Goal: Transaction & Acquisition: Purchase product/service

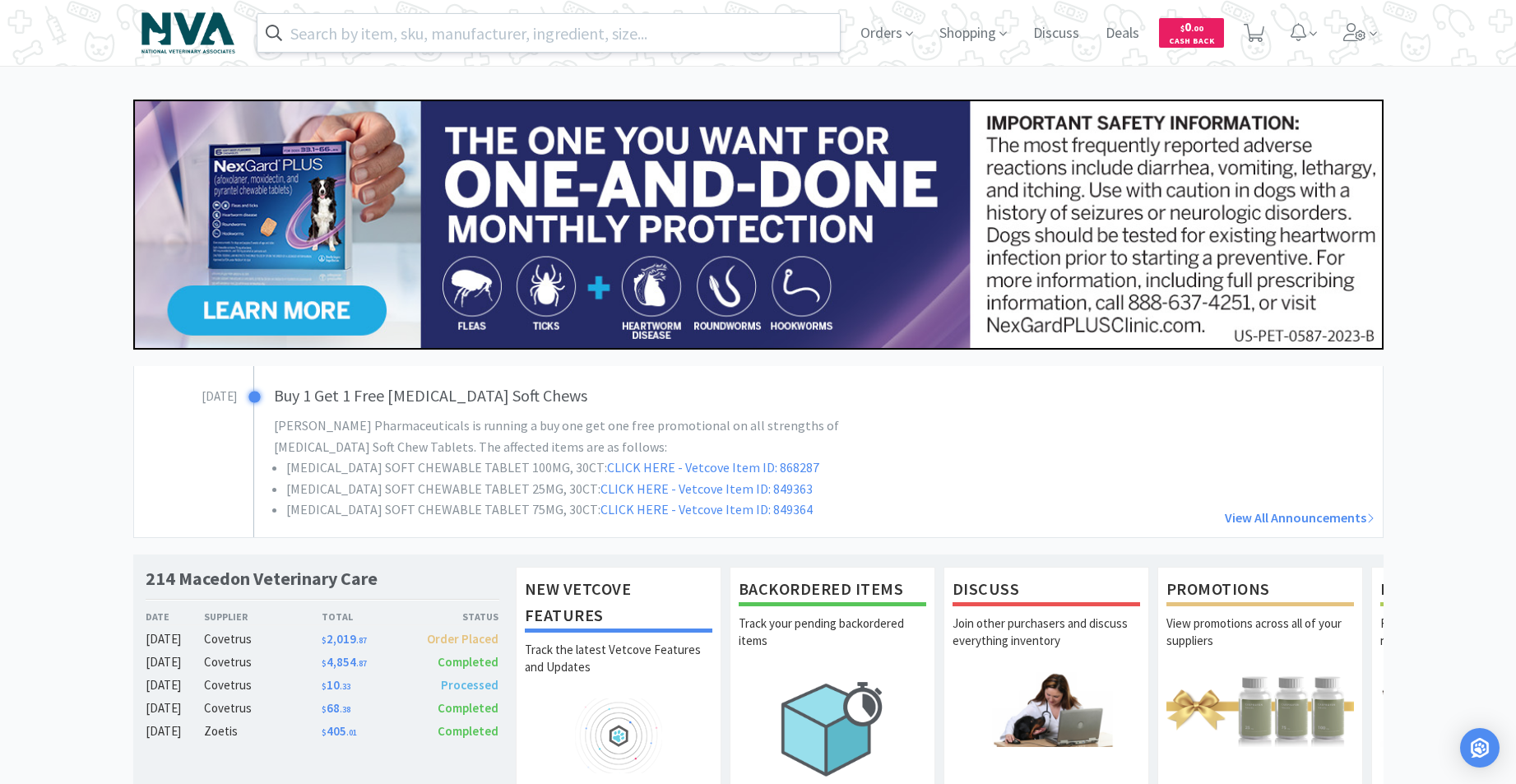
click at [625, 30] on input "text" at bounding box center [549, 32] width 583 height 38
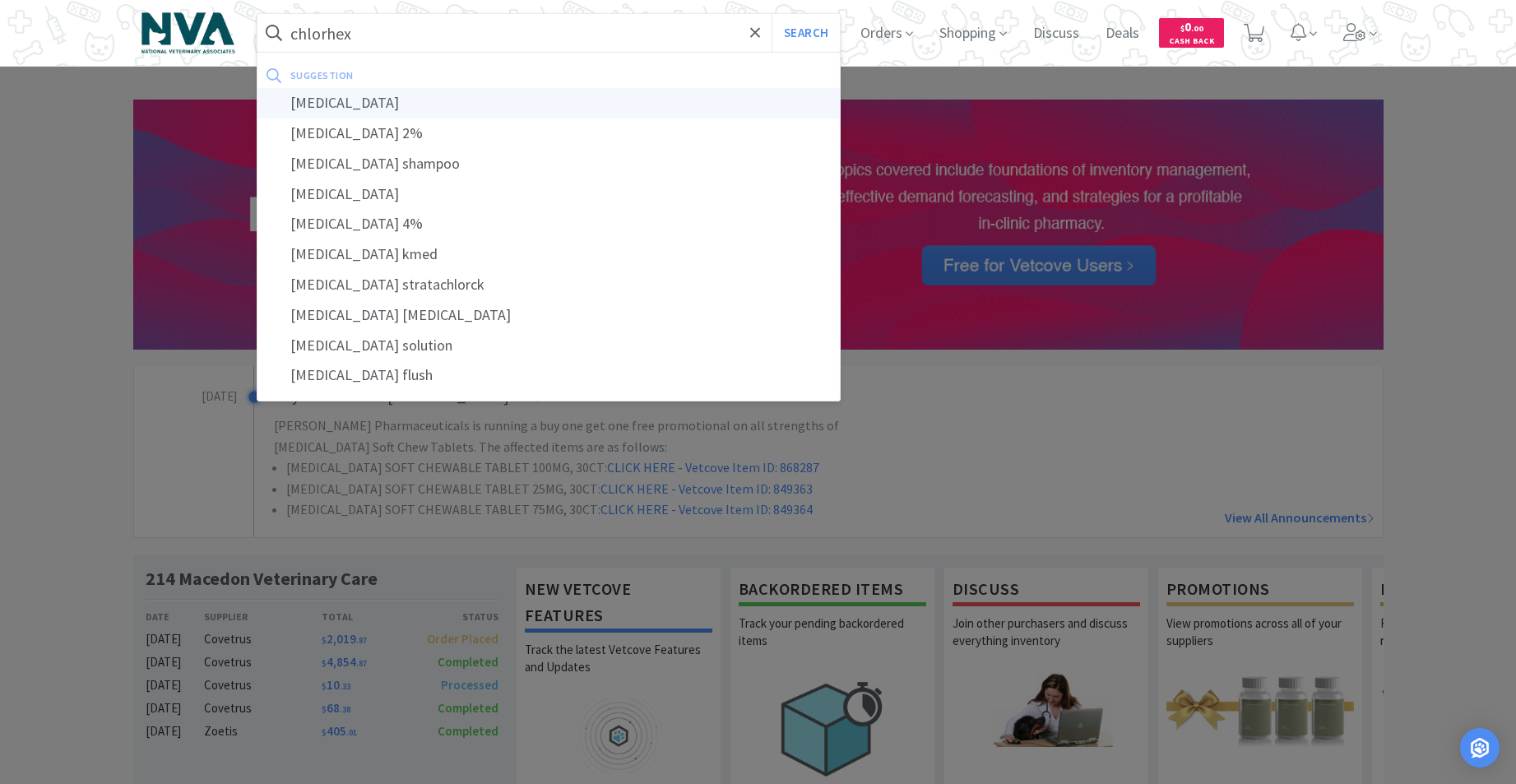
click at [381, 104] on div "[MEDICAL_DATA]" at bounding box center [549, 104] width 583 height 31
type input "[MEDICAL_DATA]"
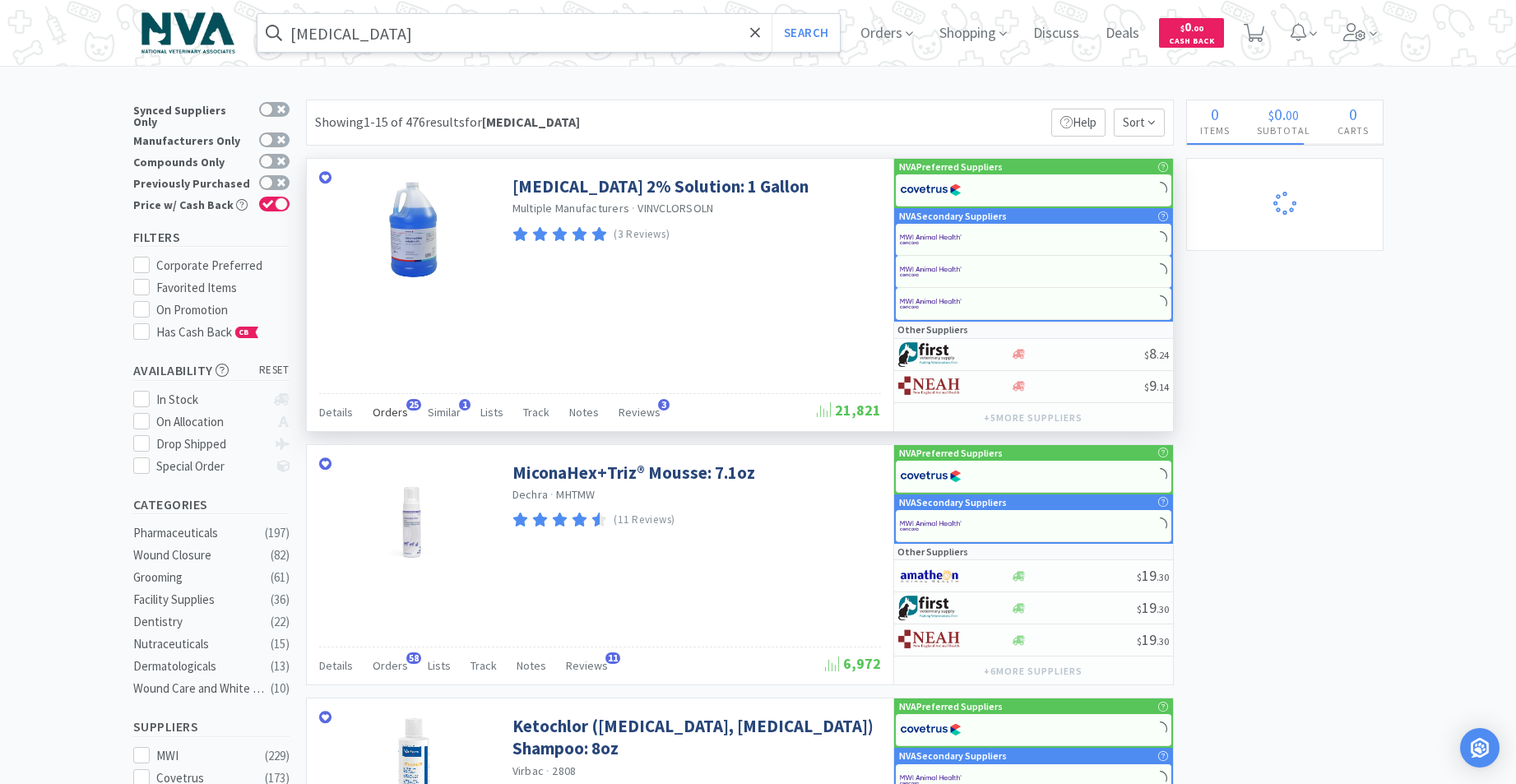
click at [394, 414] on span "Orders" at bounding box center [391, 411] width 36 height 14
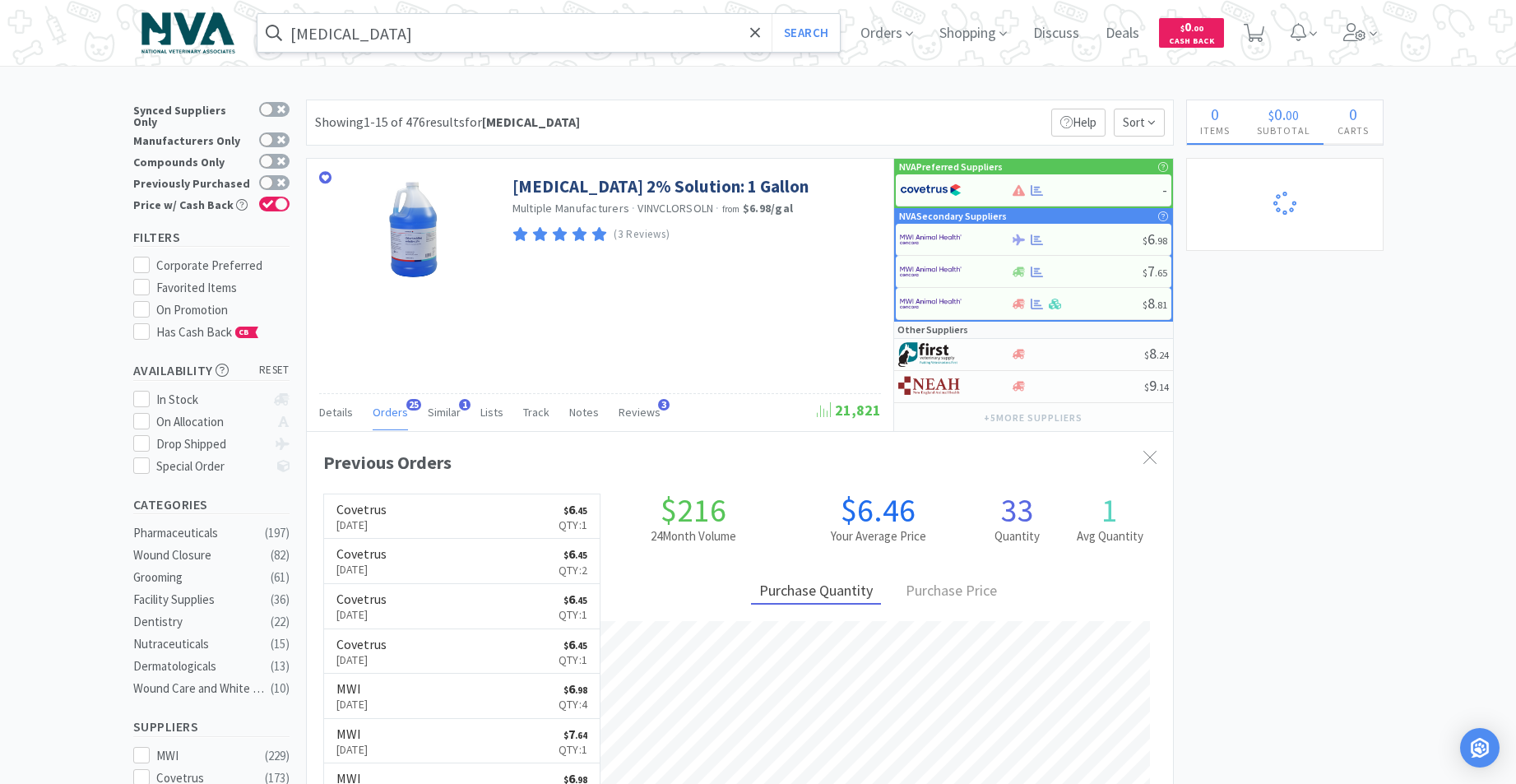
scroll to position [441, 867]
select select "1"
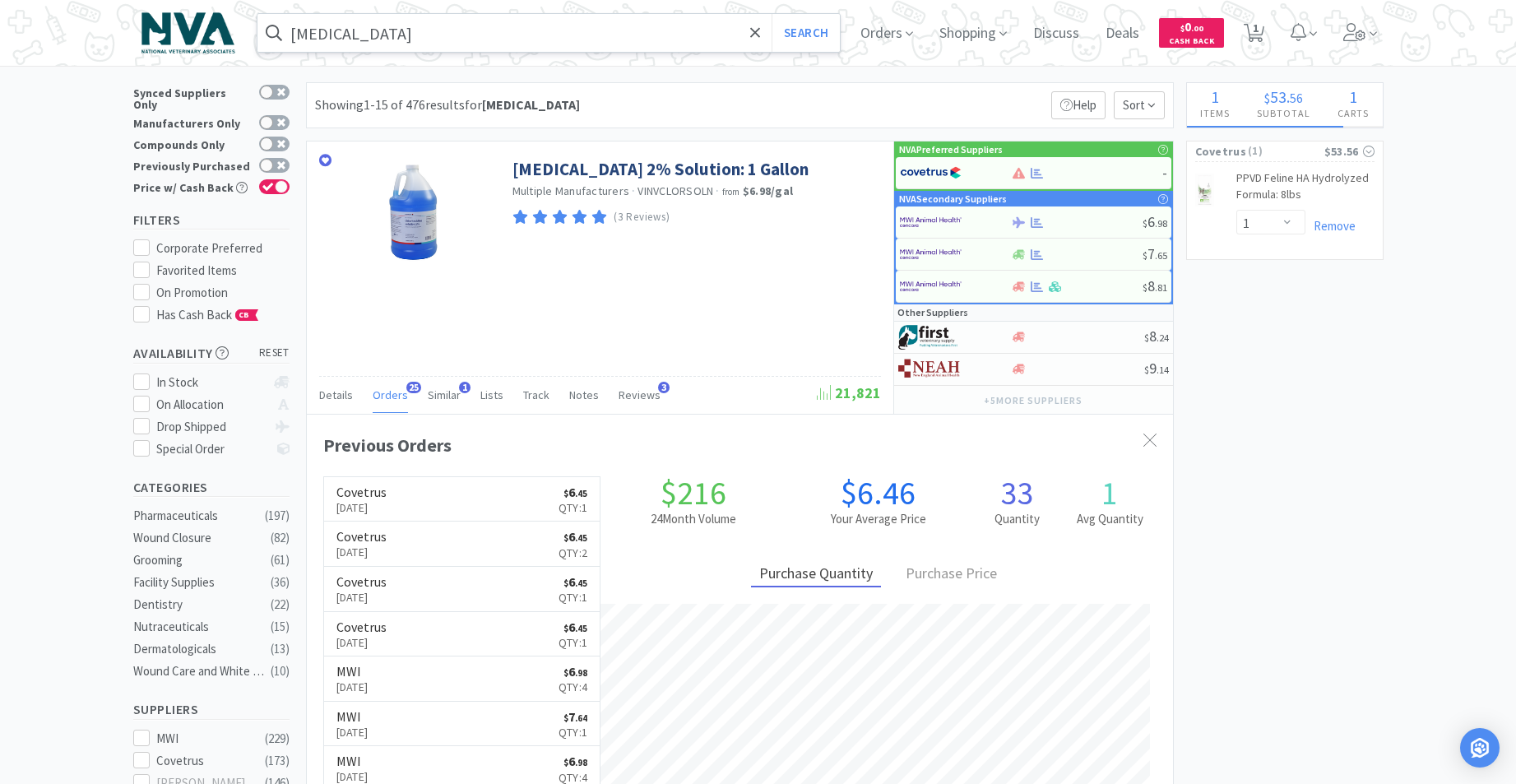
scroll to position [30, 0]
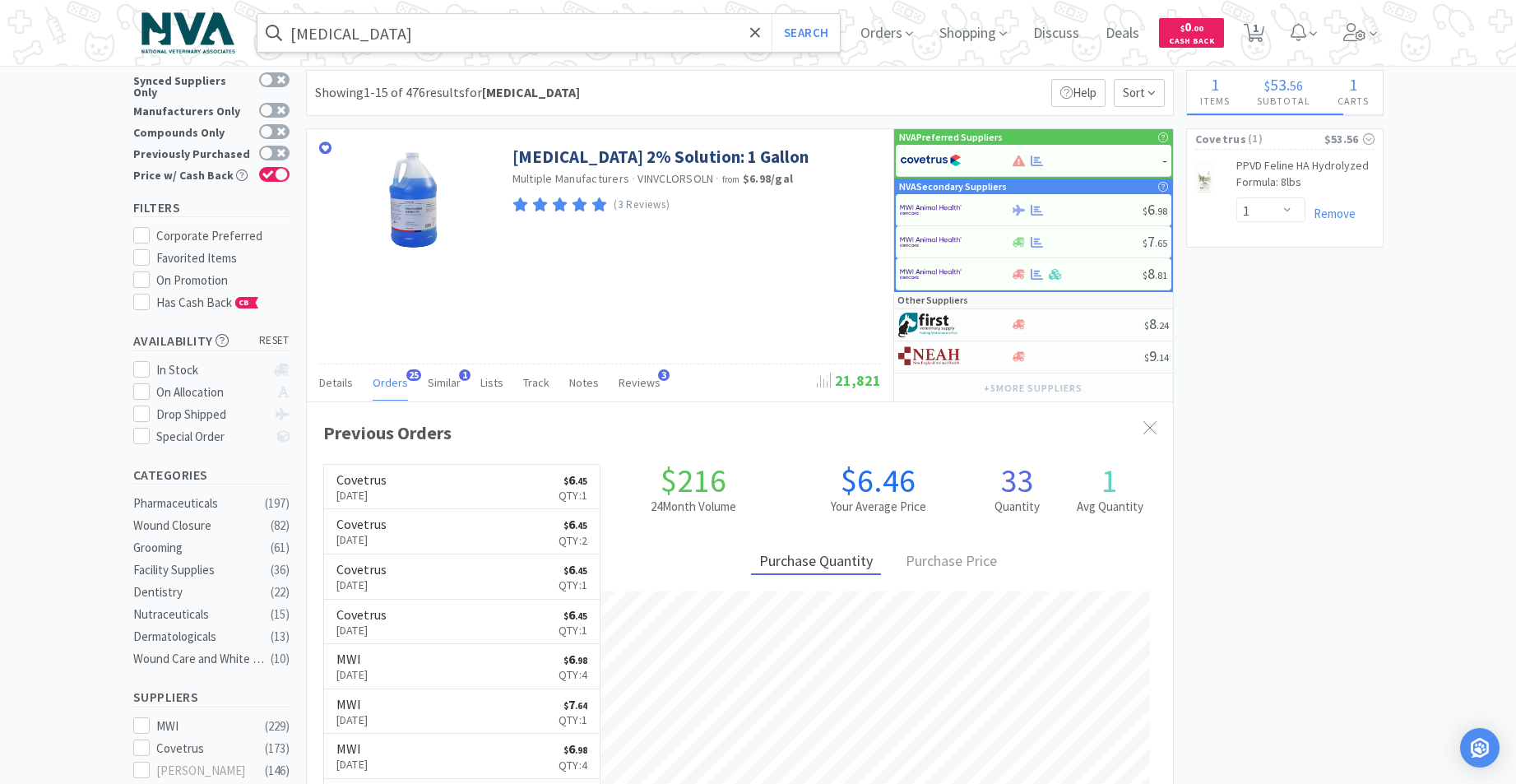
click at [455, 485] on link "Covetrus [DATE] $ 6 . 45 Qty: 1" at bounding box center [461, 487] width 276 height 45
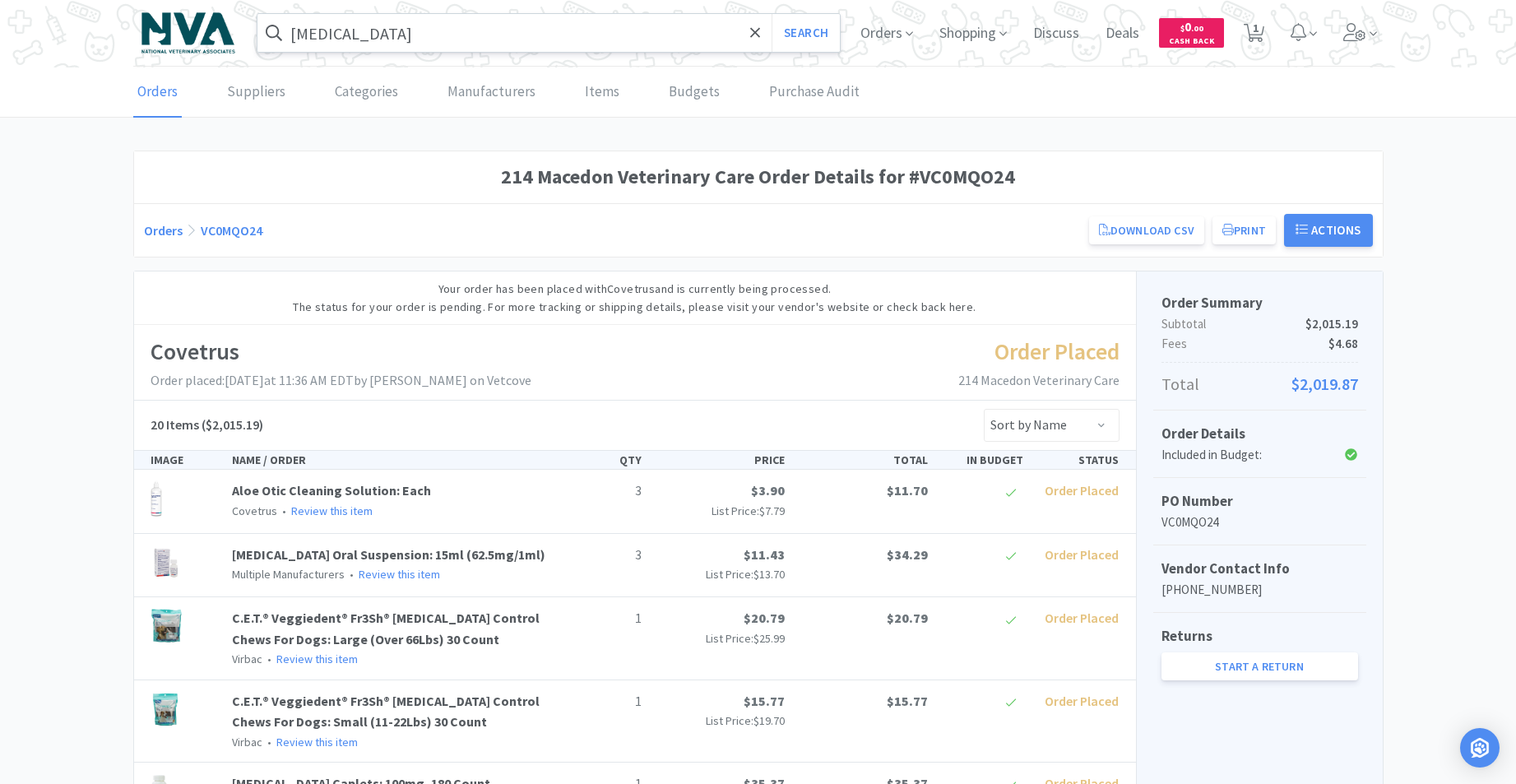
click at [476, 34] on input "[MEDICAL_DATA]" at bounding box center [549, 32] width 583 height 38
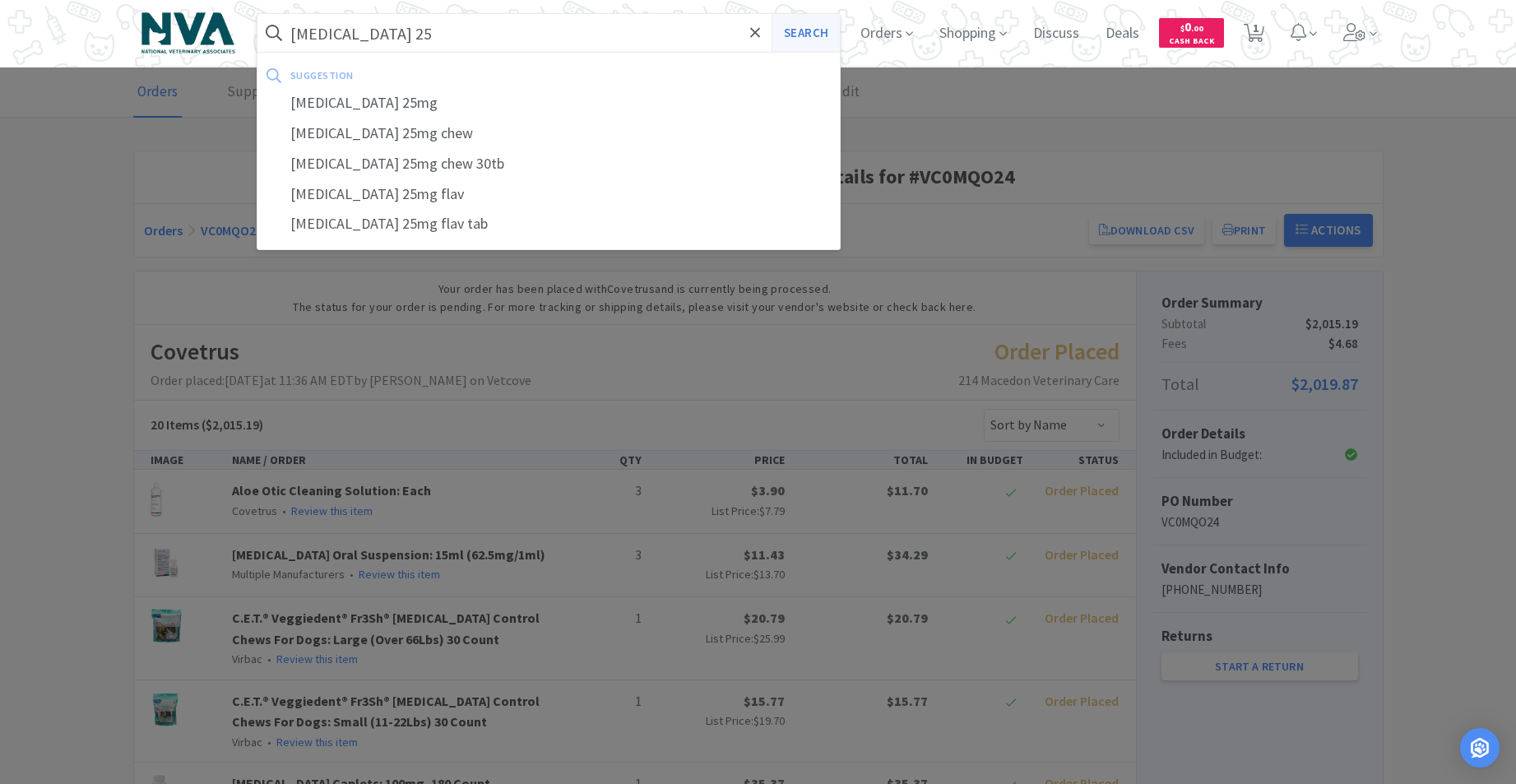
type input "[MEDICAL_DATA] 25"
click at [814, 42] on button "Search" at bounding box center [806, 32] width 68 height 38
select select "1"
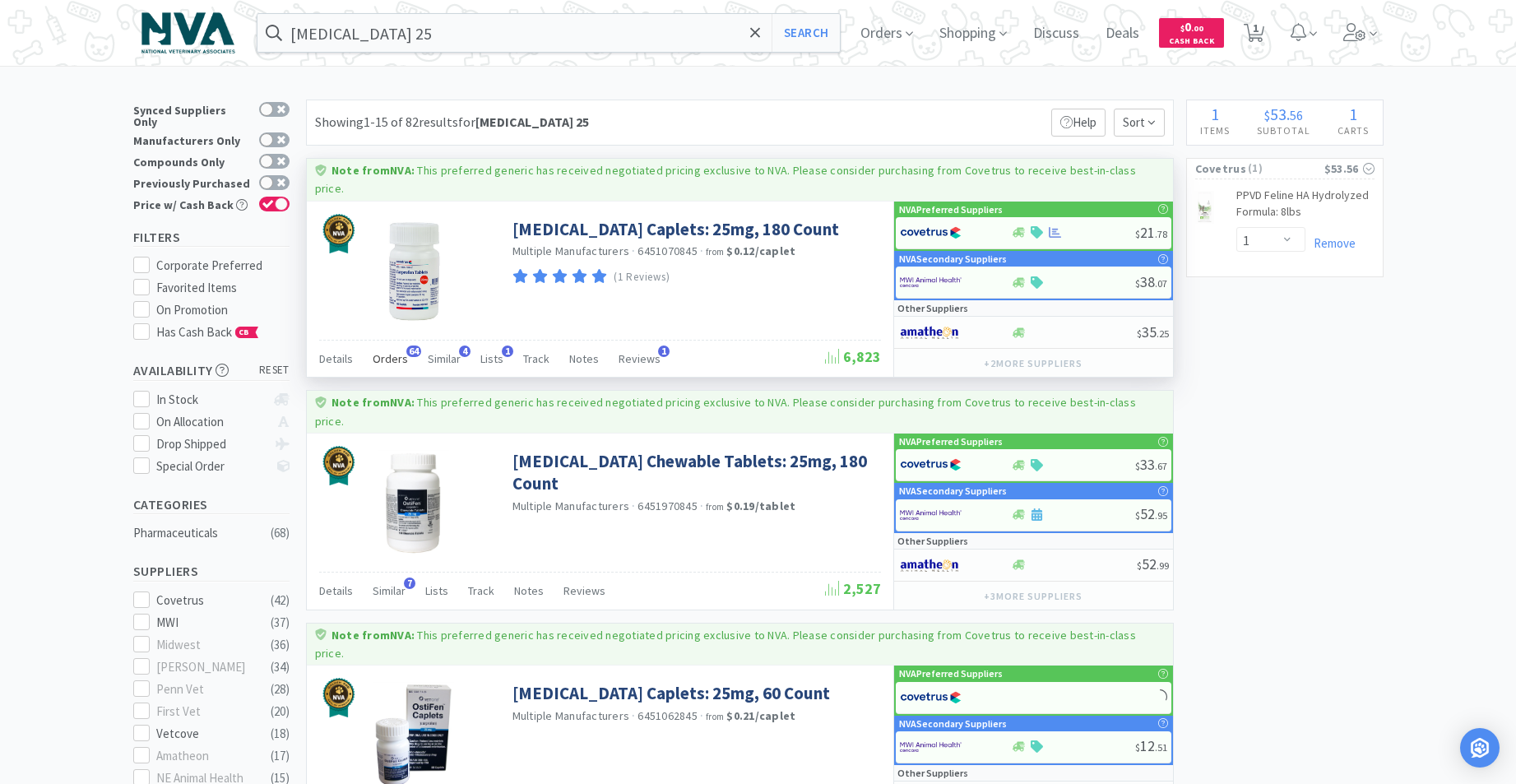
click at [392, 351] on span "Orders" at bounding box center [391, 358] width 36 height 14
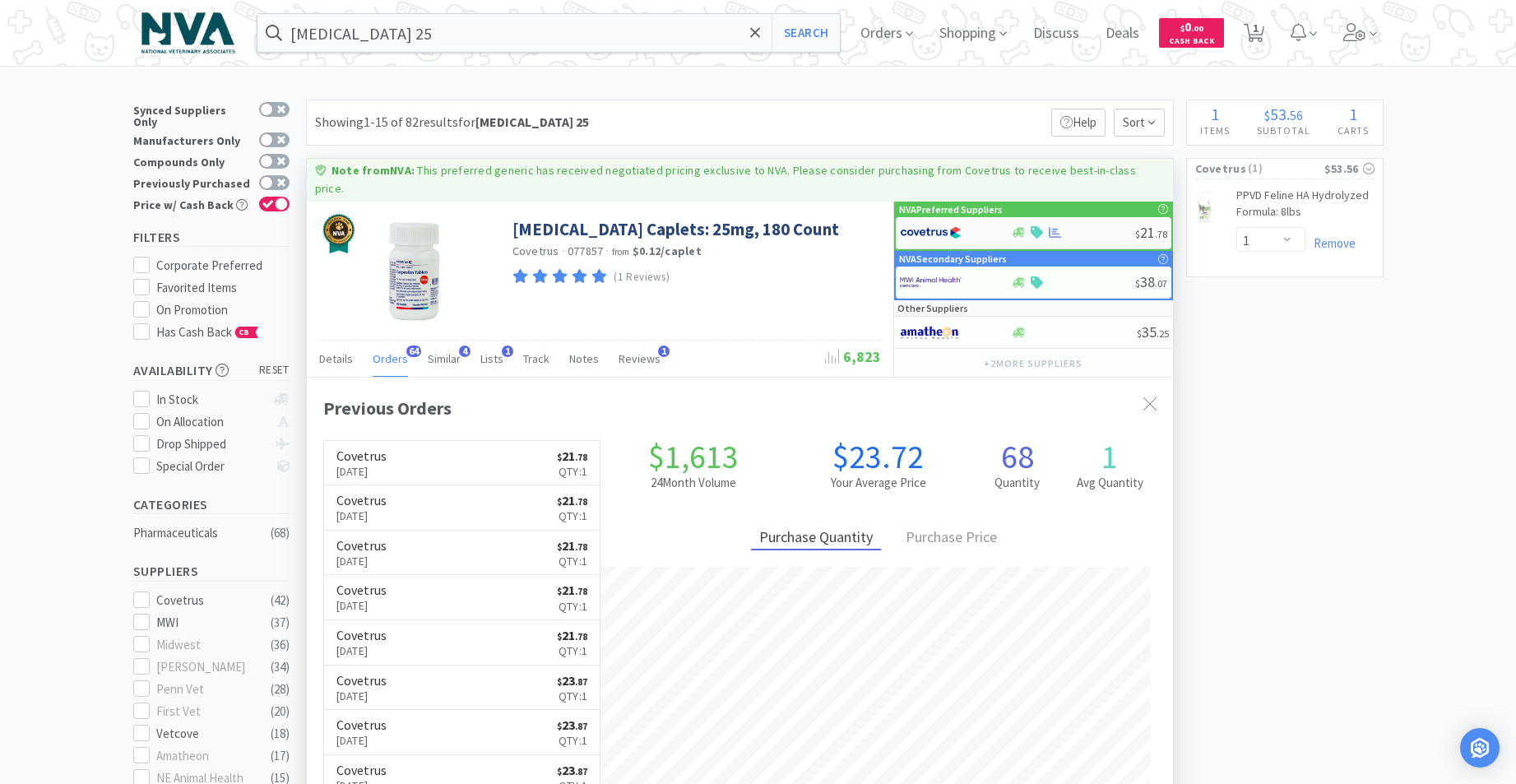
scroll to position [441, 867]
click at [1019, 228] on icon at bounding box center [1019, 233] width 13 height 10
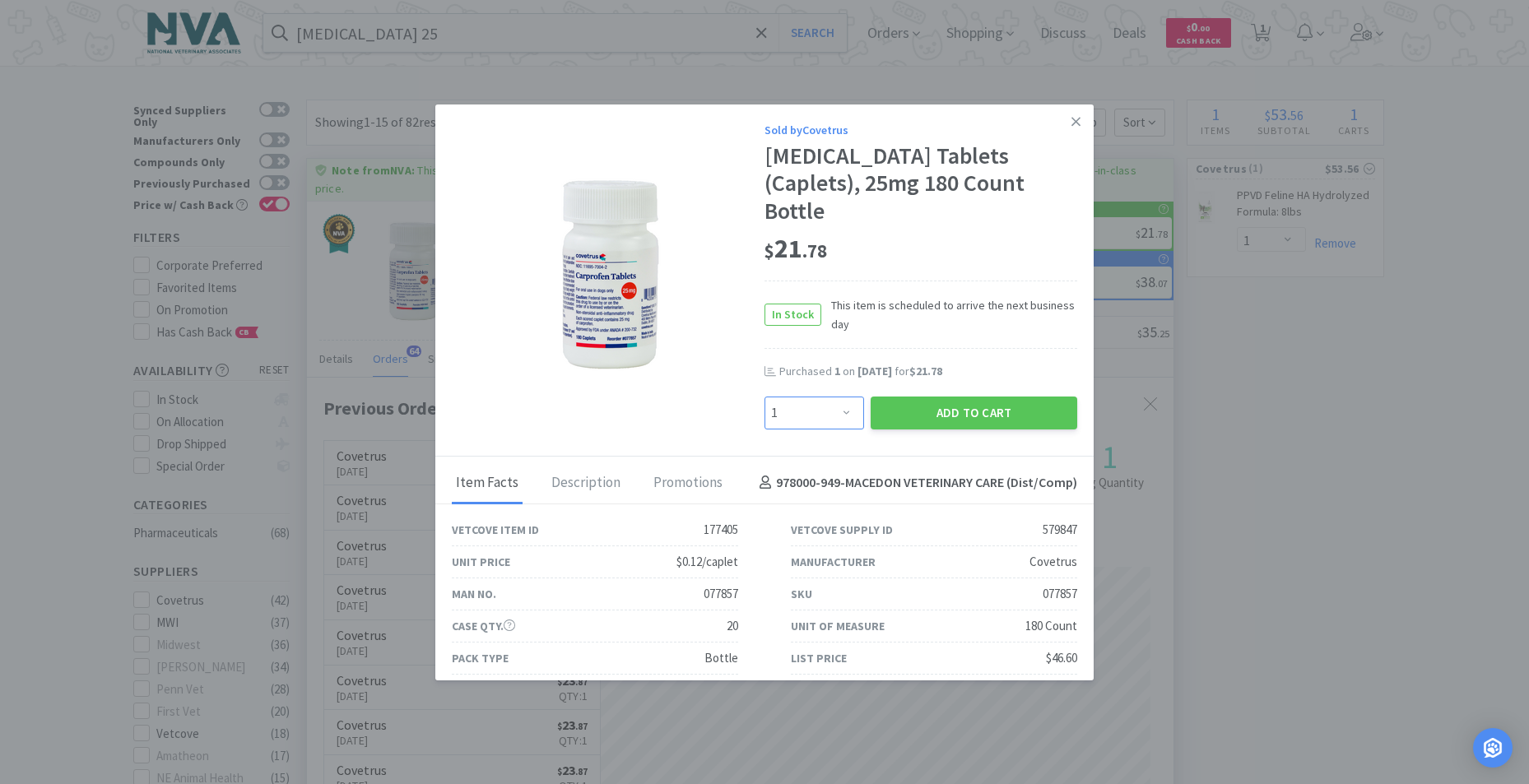
click at [841, 397] on select "Enter Quantity 1 2 3 4 5 6 7 8 9 10 11 12 13 14 15 16 17 18 19 20 Enter Quantity" at bounding box center [813, 413] width 99 height 33
select select "2"
click at [764, 397] on select "Enter Quantity 1 2 3 4 5 6 7 8 9 10 11 12 13 14 15 16 17 18 19 20 Enter Quantity" at bounding box center [813, 413] width 99 height 33
click at [960, 397] on button "Add to Cart" at bounding box center [973, 413] width 207 height 33
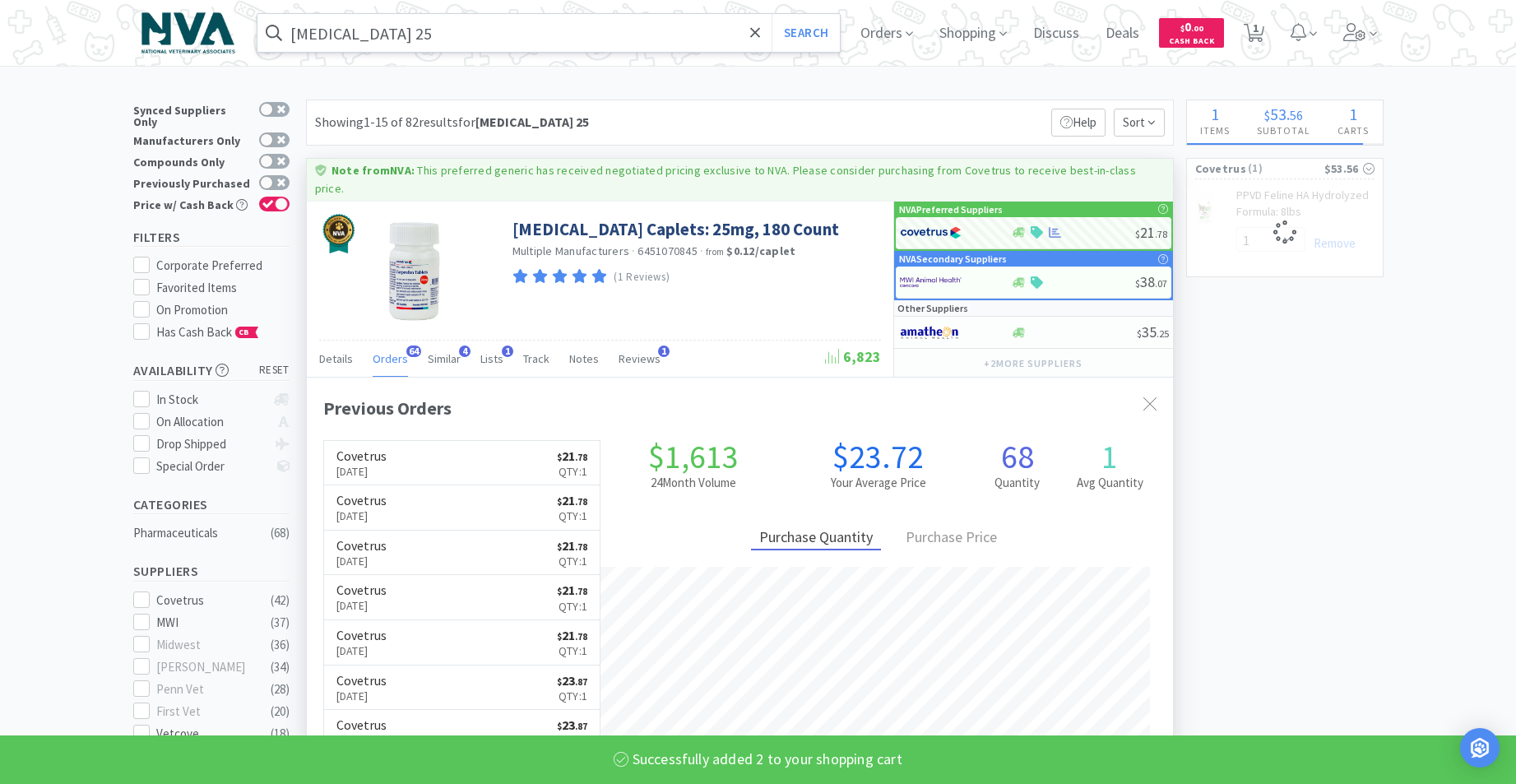
click at [463, 32] on input "[MEDICAL_DATA] 25" at bounding box center [549, 32] width 583 height 38
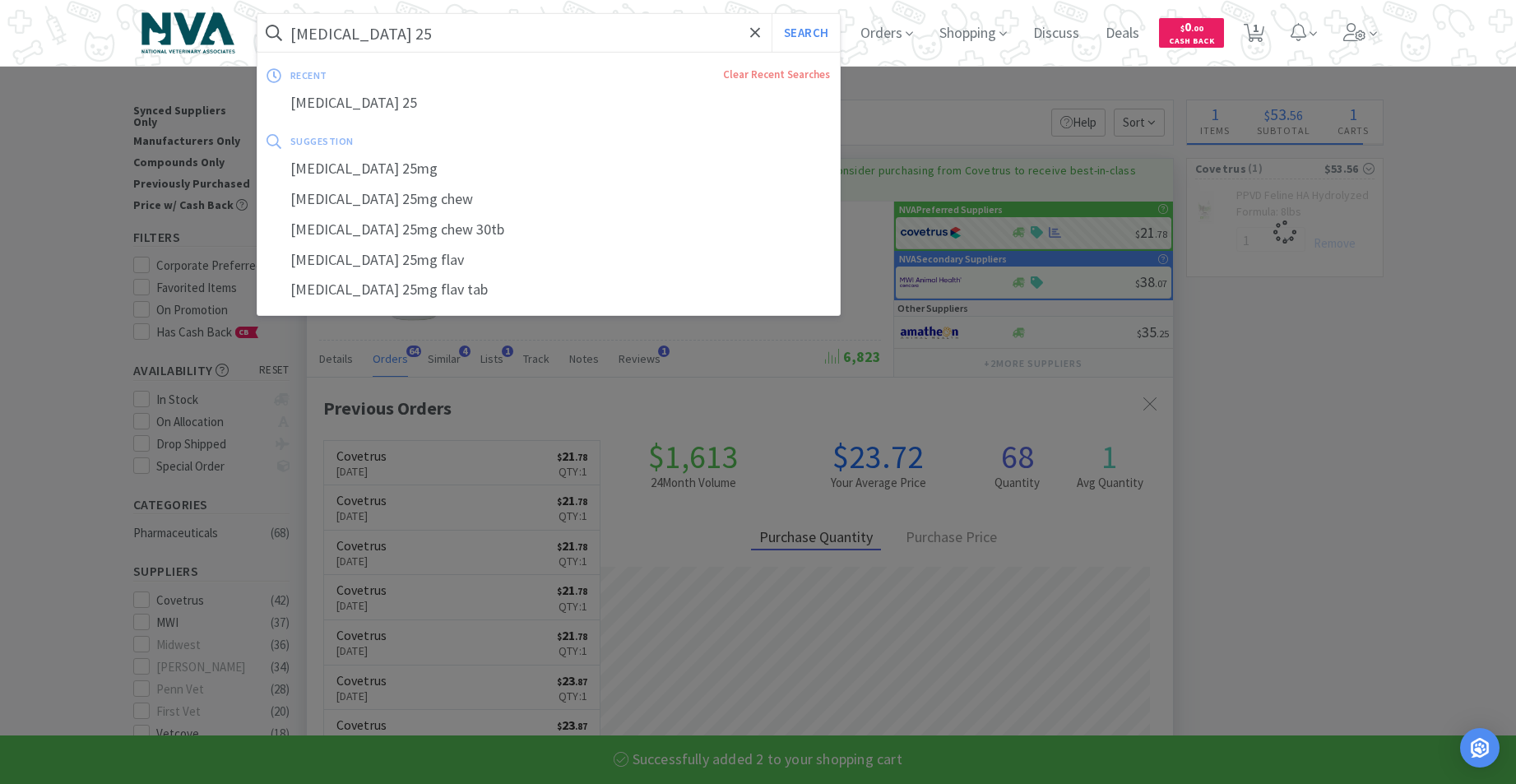
select select "2"
select select "1"
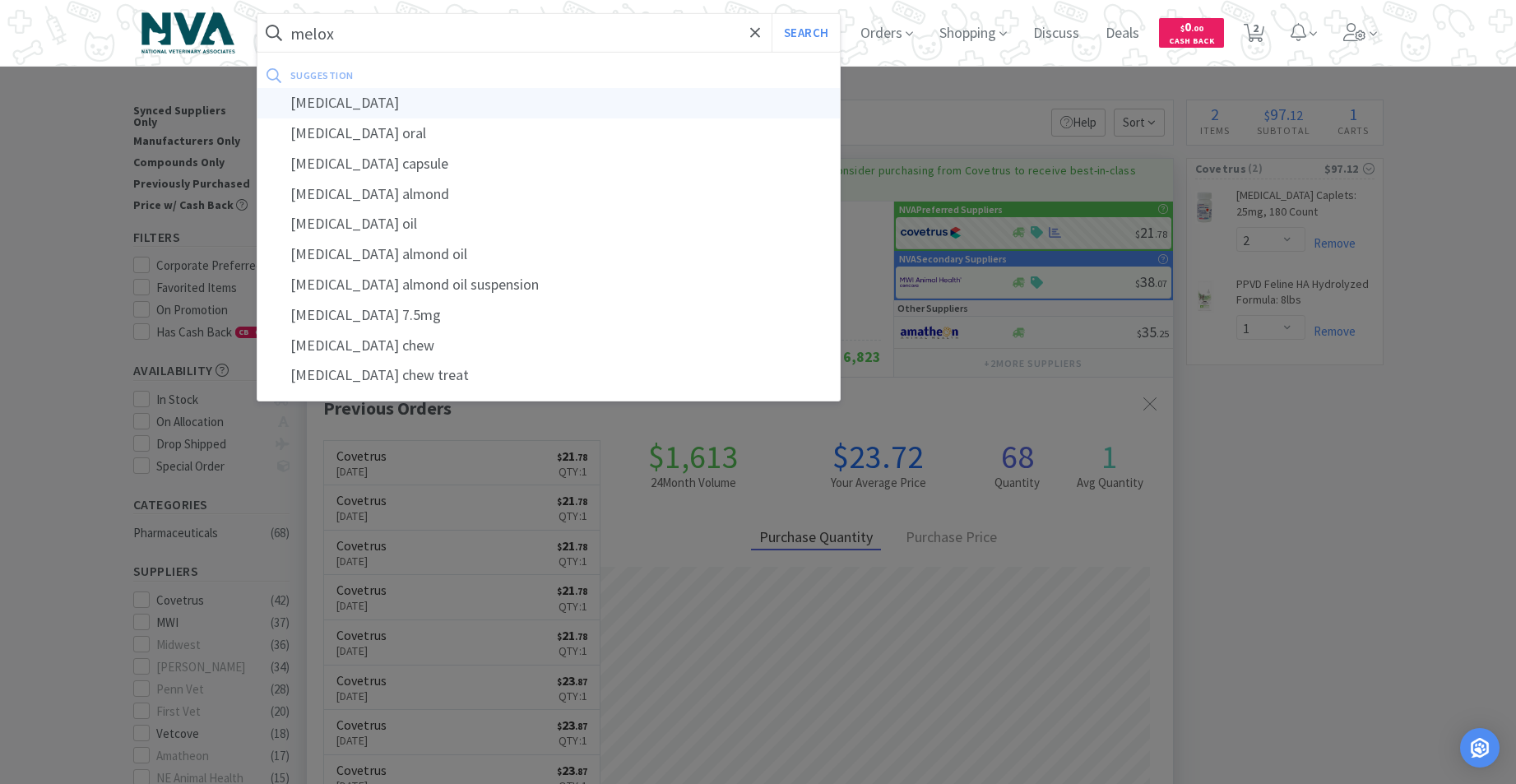
click at [358, 106] on div "[MEDICAL_DATA]" at bounding box center [549, 104] width 583 height 31
type input "[MEDICAL_DATA]"
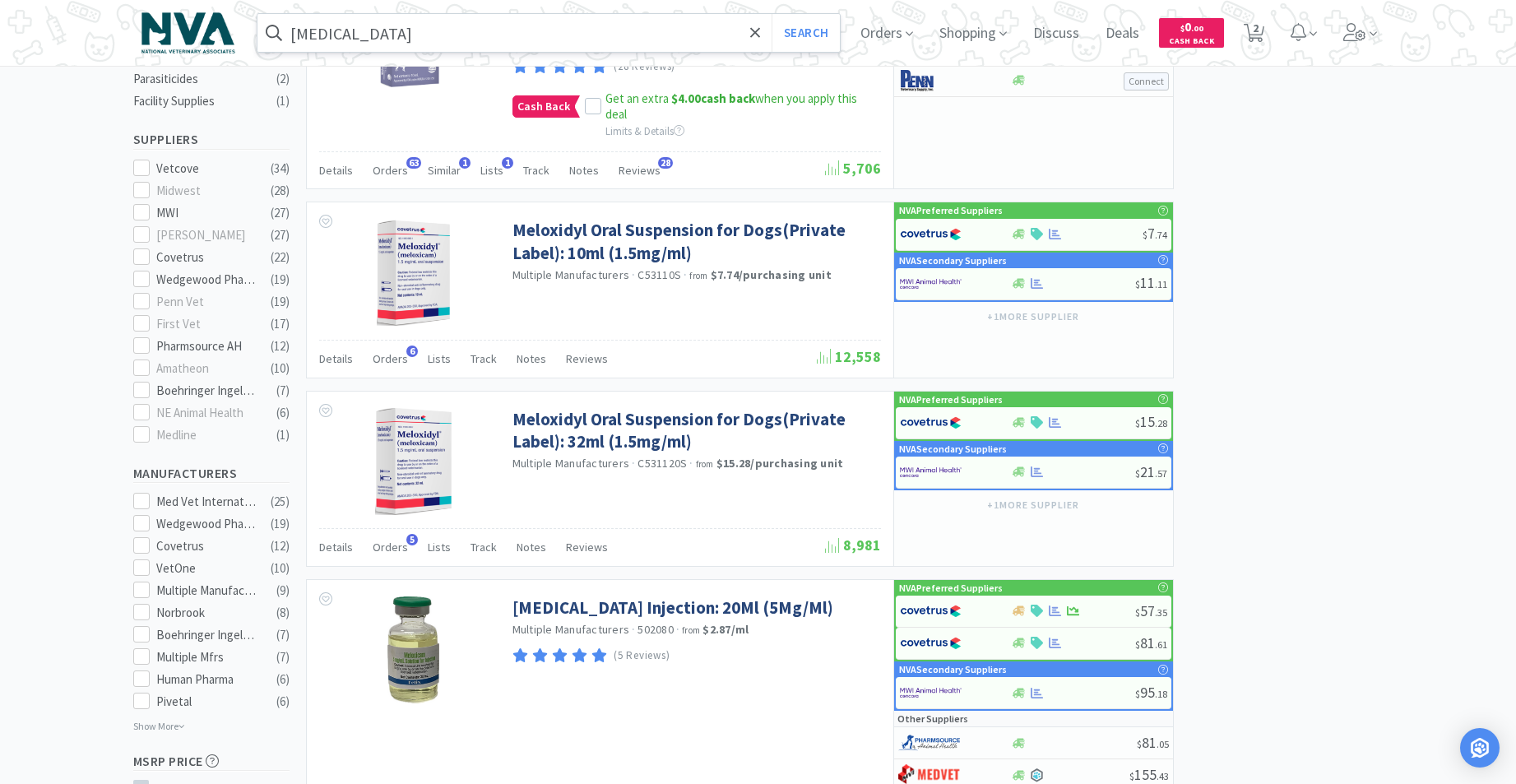
scroll to position [484, 0]
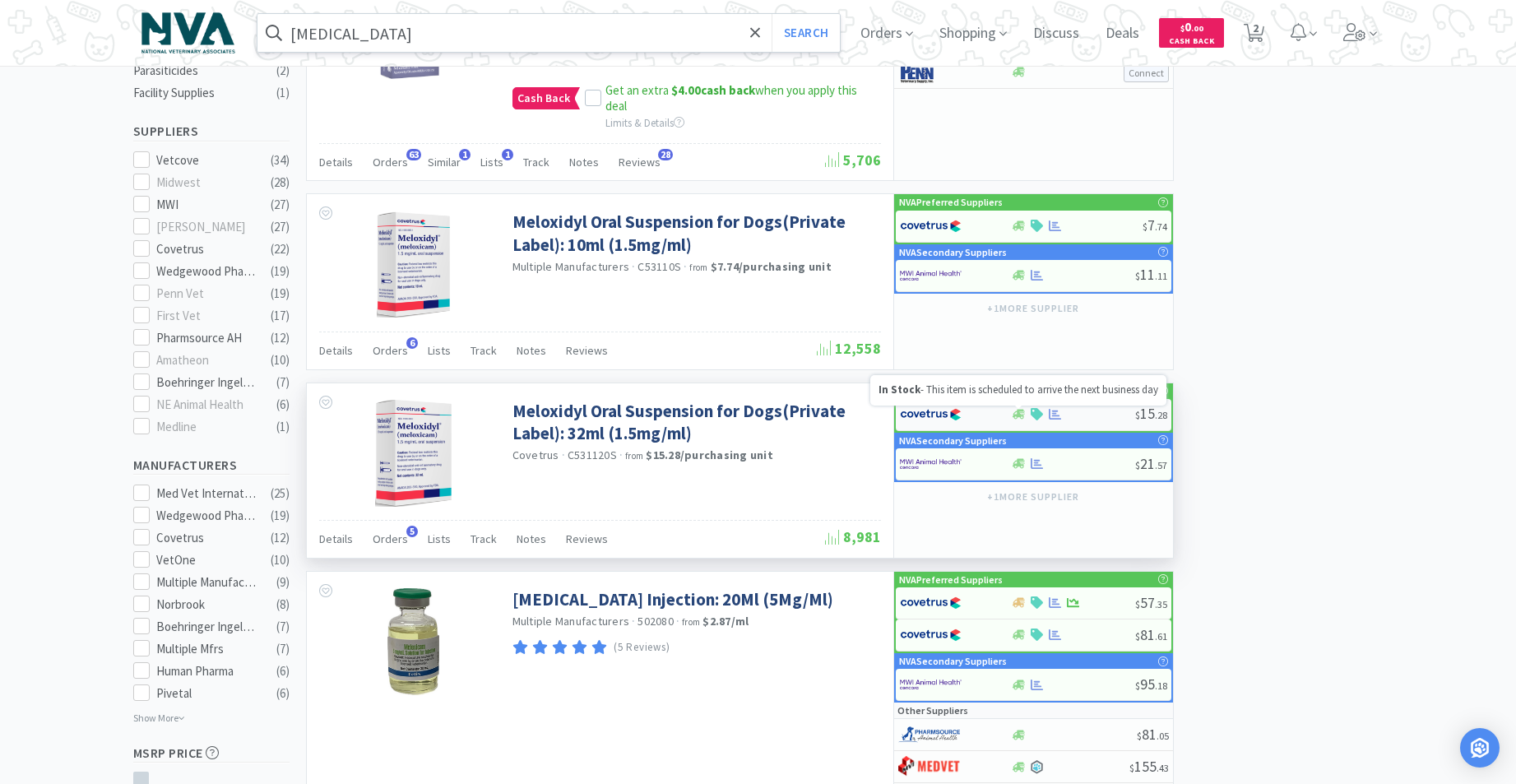
click at [1021, 419] on icon at bounding box center [1019, 415] width 13 height 10
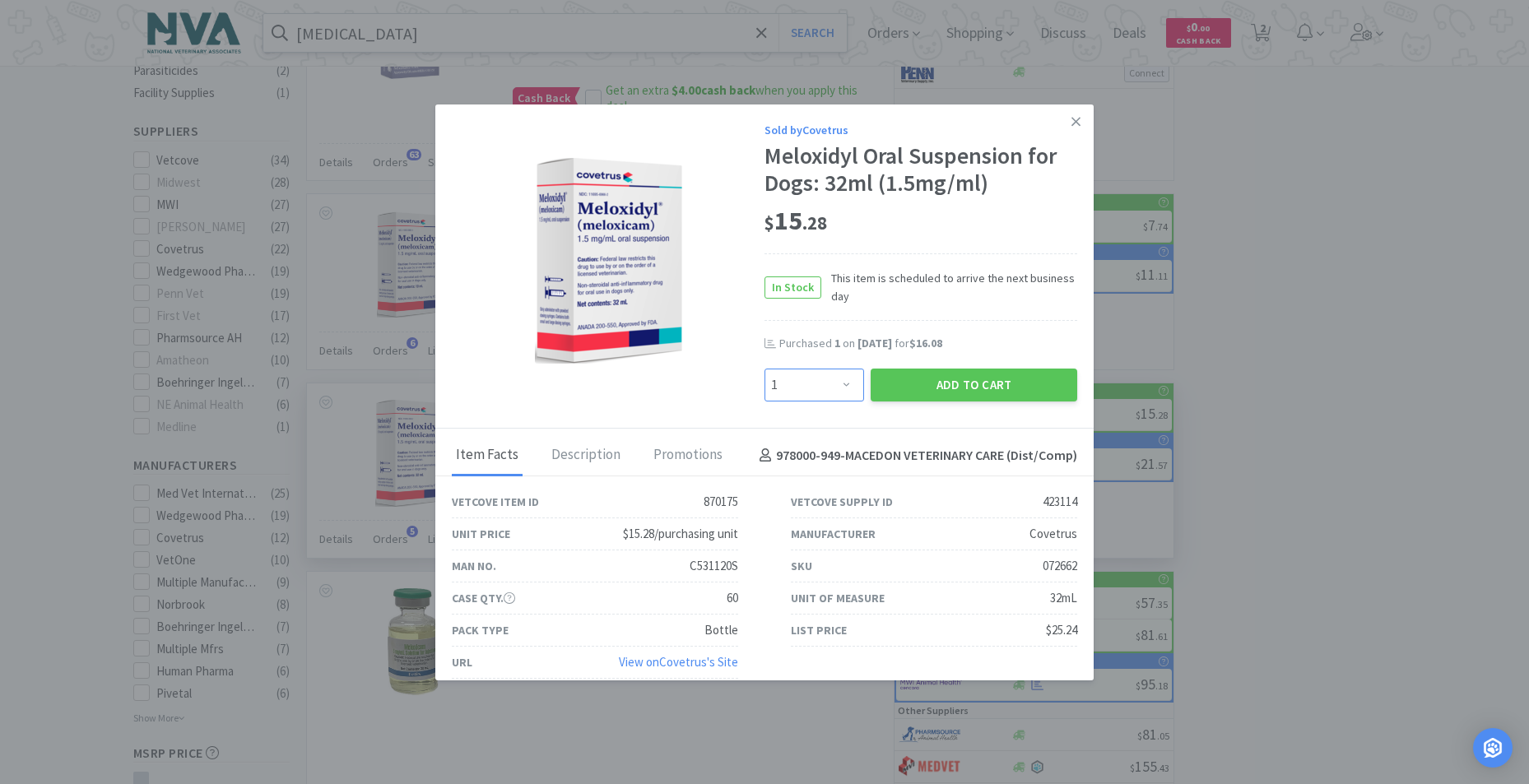
click at [839, 386] on select "Enter Quantity 1 2 3 4 5 6 7 8 9 10 11 12 13 14 15 16 17 18 19 20 Enter Quantity" at bounding box center [813, 385] width 99 height 33
select select "2"
click at [764, 369] on select "Enter Quantity 1 2 3 4 5 6 7 8 9 10 11 12 13 14 15 16 17 18 19 20 Enter Quantity" at bounding box center [813, 385] width 99 height 33
click at [930, 380] on button "Add to Cart" at bounding box center [973, 385] width 207 height 33
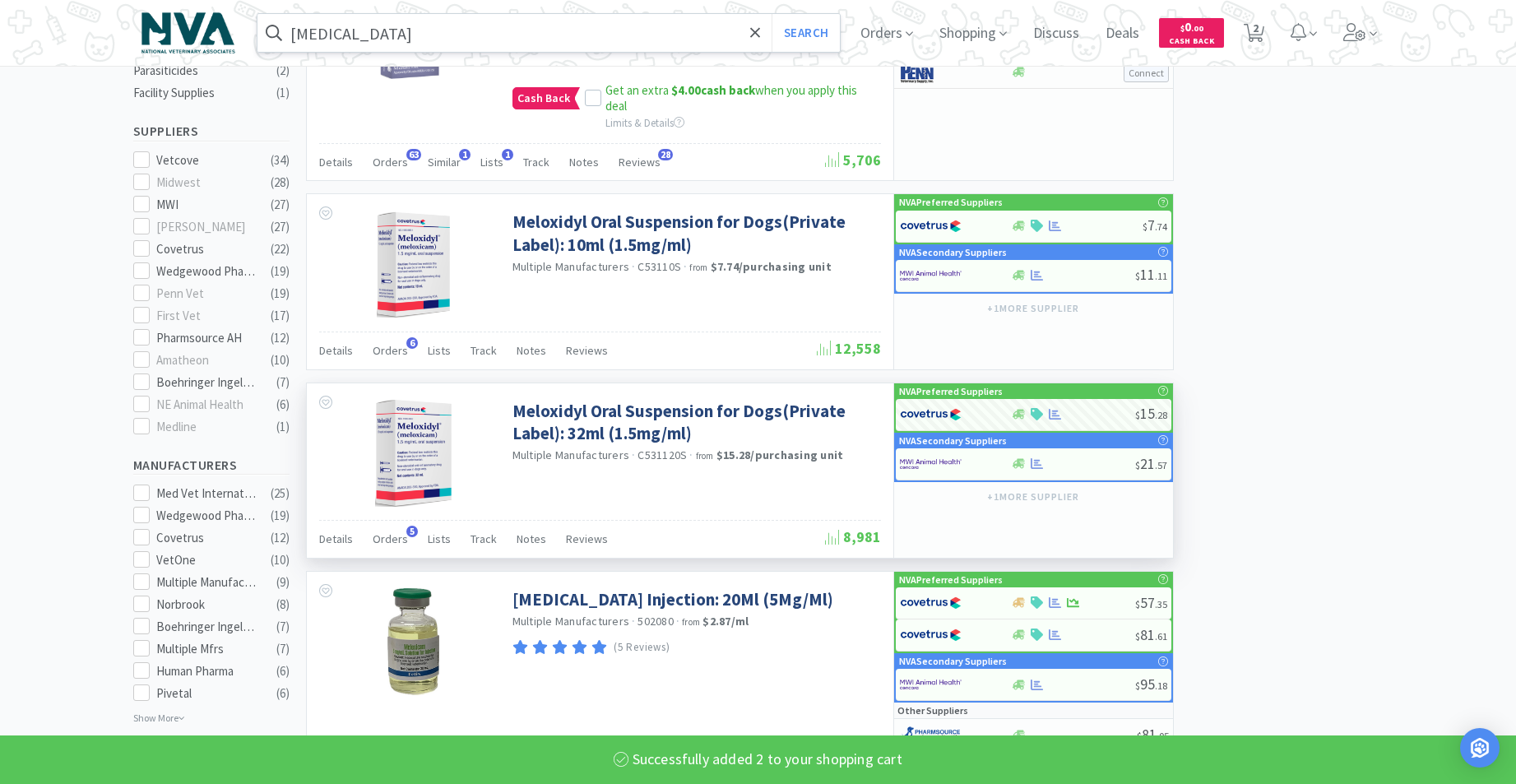
select select "2"
select select "1"
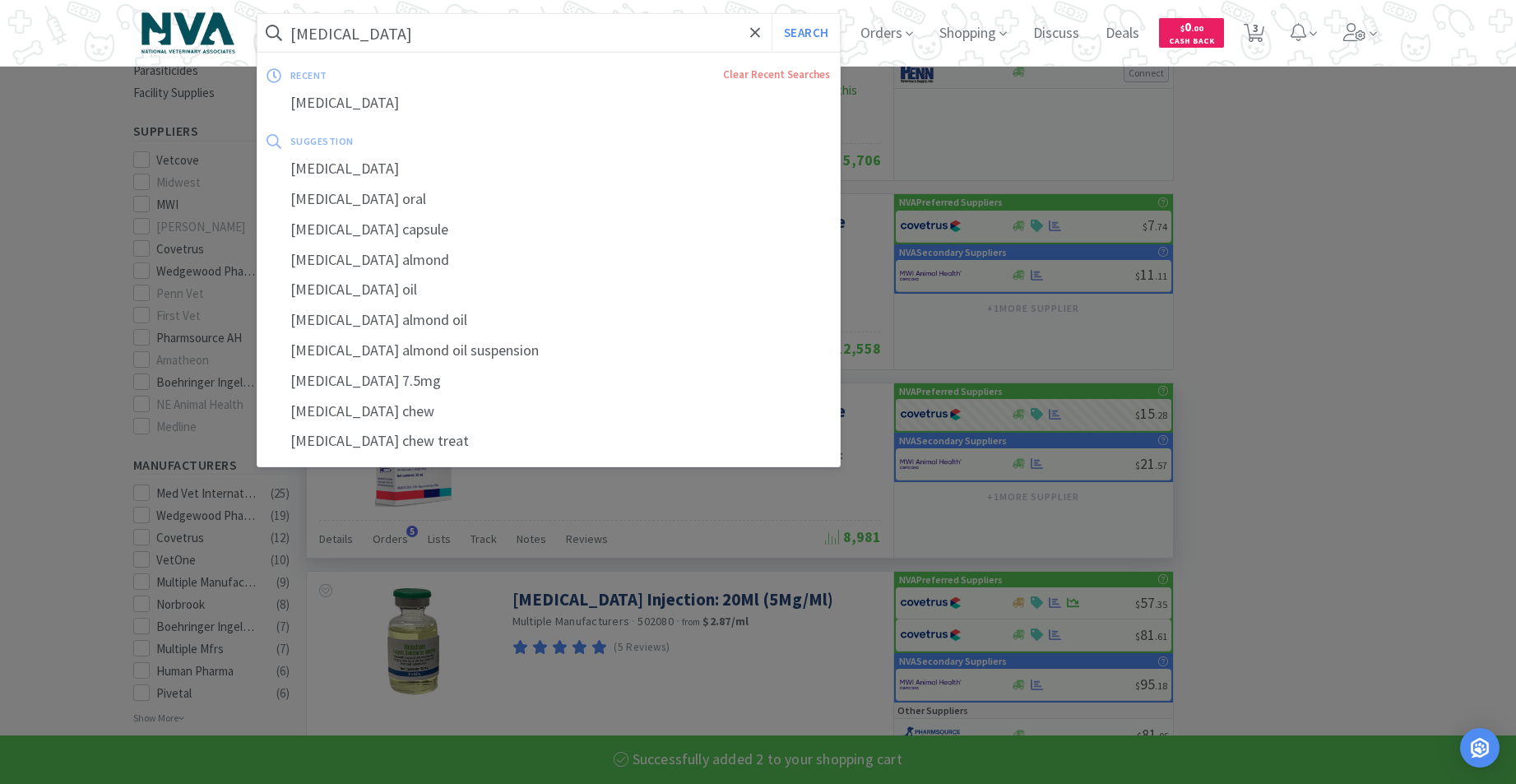
click at [528, 46] on input "[MEDICAL_DATA]" at bounding box center [549, 32] width 583 height 38
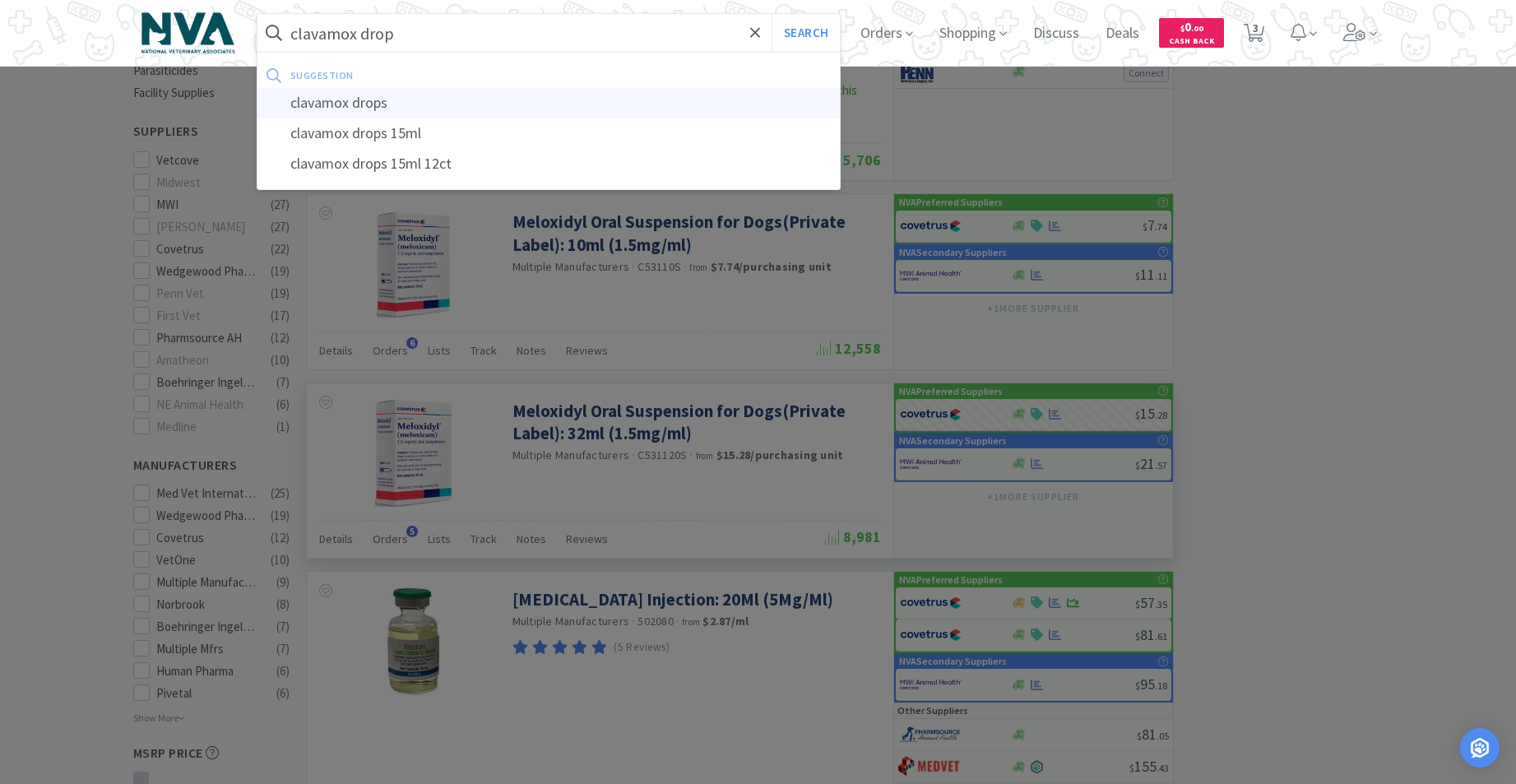
click at [368, 109] on div "clavamox drops" at bounding box center [549, 104] width 583 height 31
type input "clavamox drops"
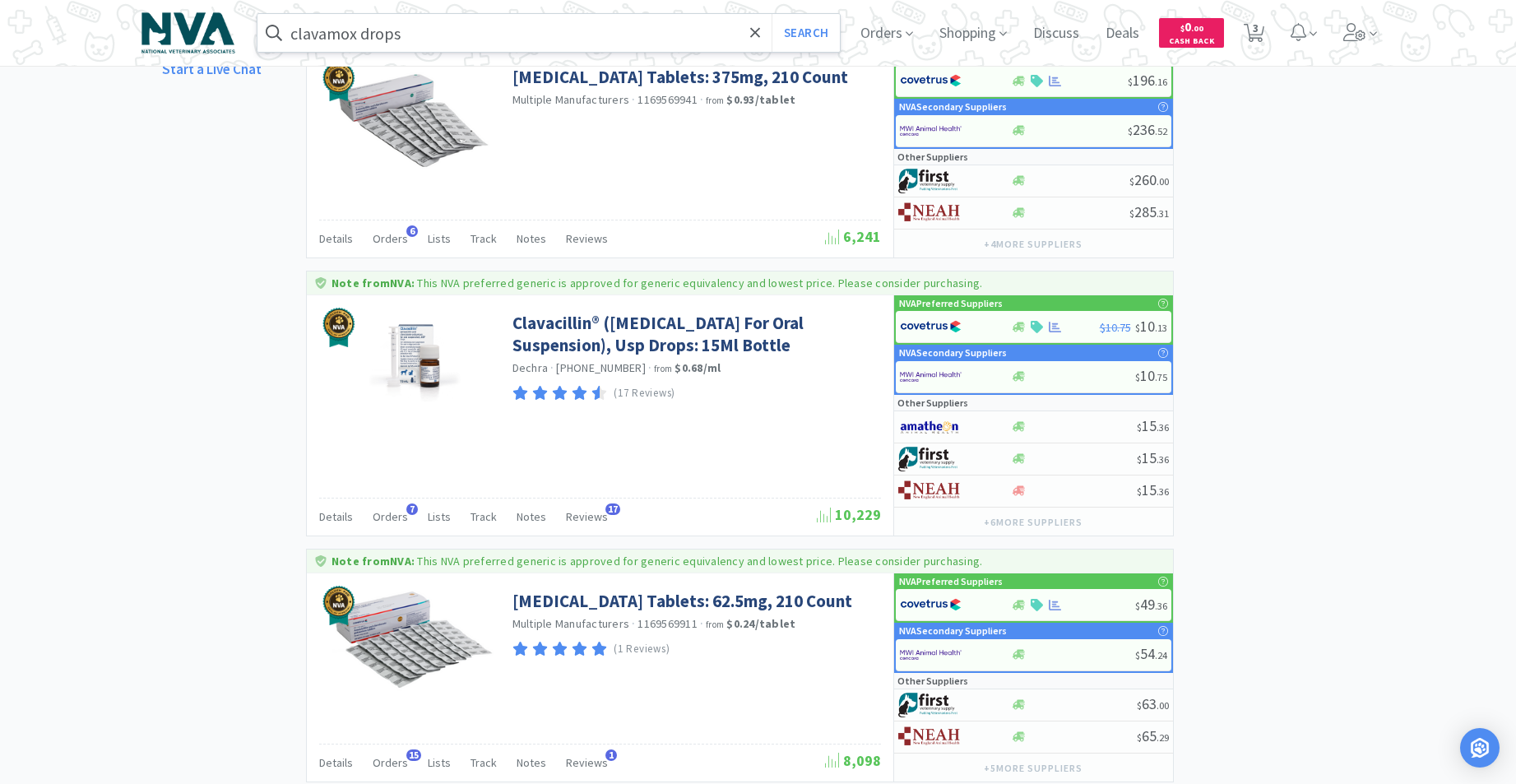
scroll to position [1199, 0]
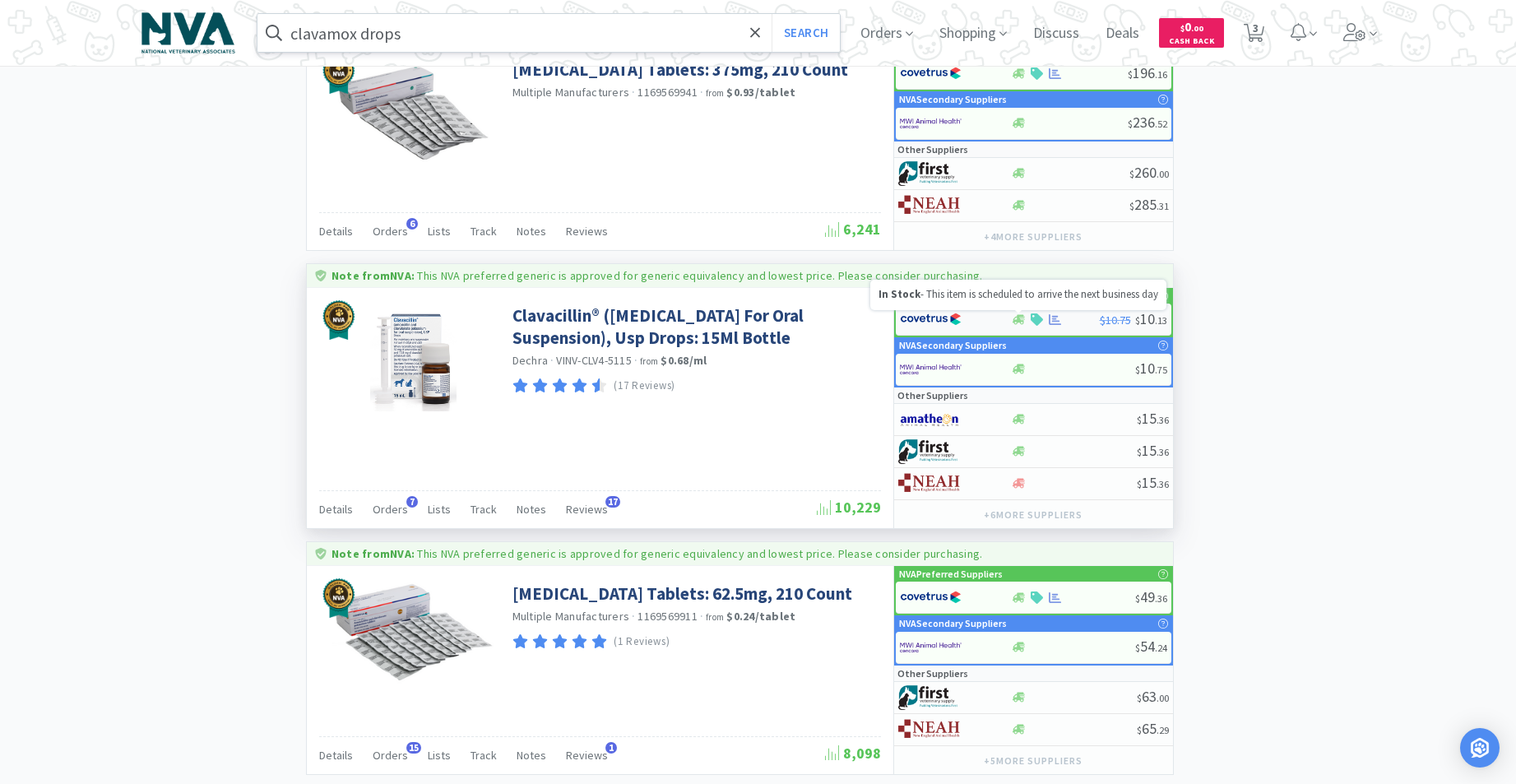
click at [1020, 322] on icon at bounding box center [1019, 319] width 13 height 10
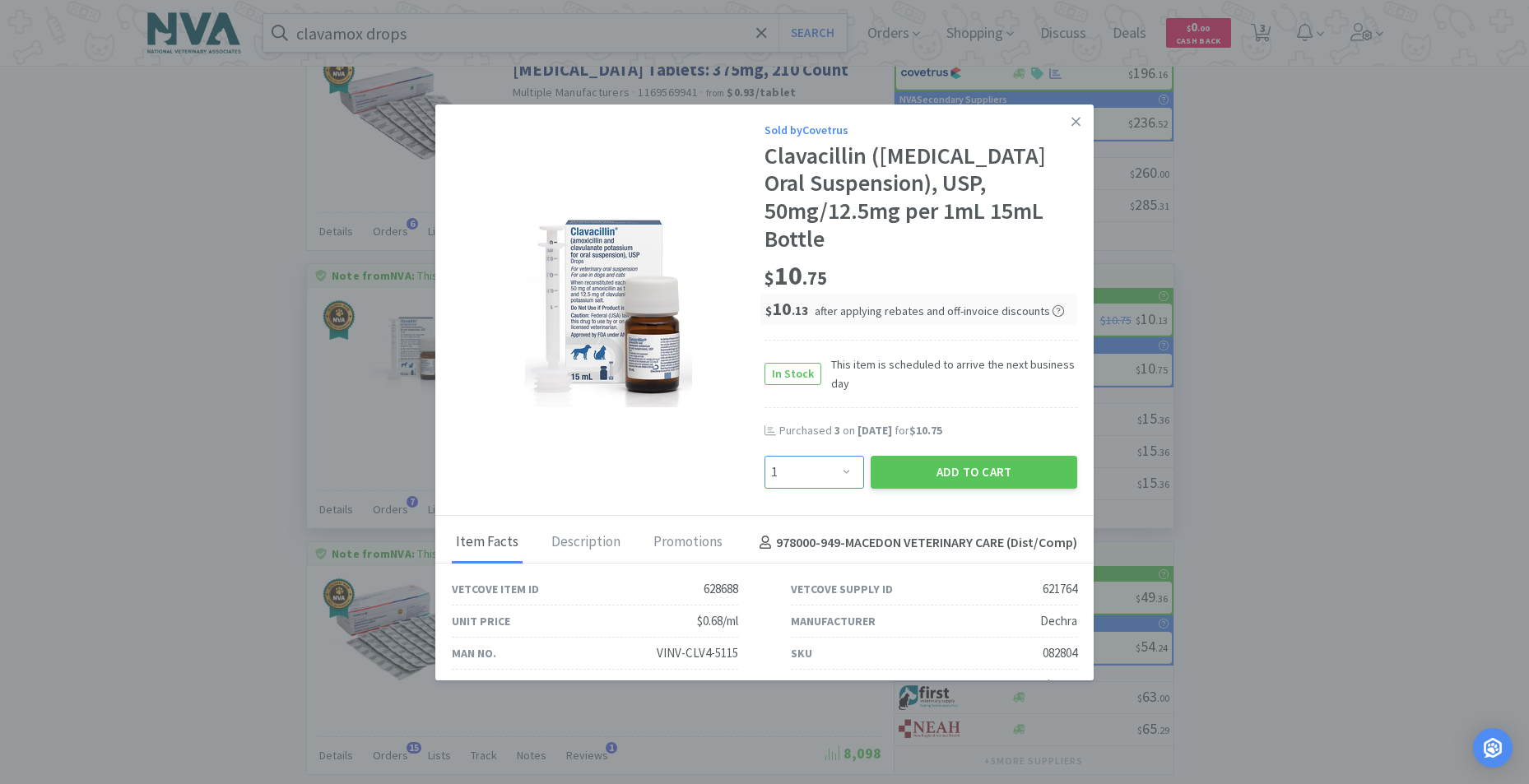
click at [841, 488] on select "Enter Quantity 1 2 3 4 5 6 7 8 9 10 11 12 13 14 15 16 17 18 19 20 Enter Quantity" at bounding box center [813, 471] width 99 height 33
select select "3"
click at [764, 482] on select "Enter Quantity 1 2 3 4 5 6 7 8 9 10 11 12 13 14 15 16 17 18 19 20 Enter Quantity" at bounding box center [813, 471] width 99 height 33
click at [942, 488] on button "Add to Cart" at bounding box center [973, 471] width 207 height 33
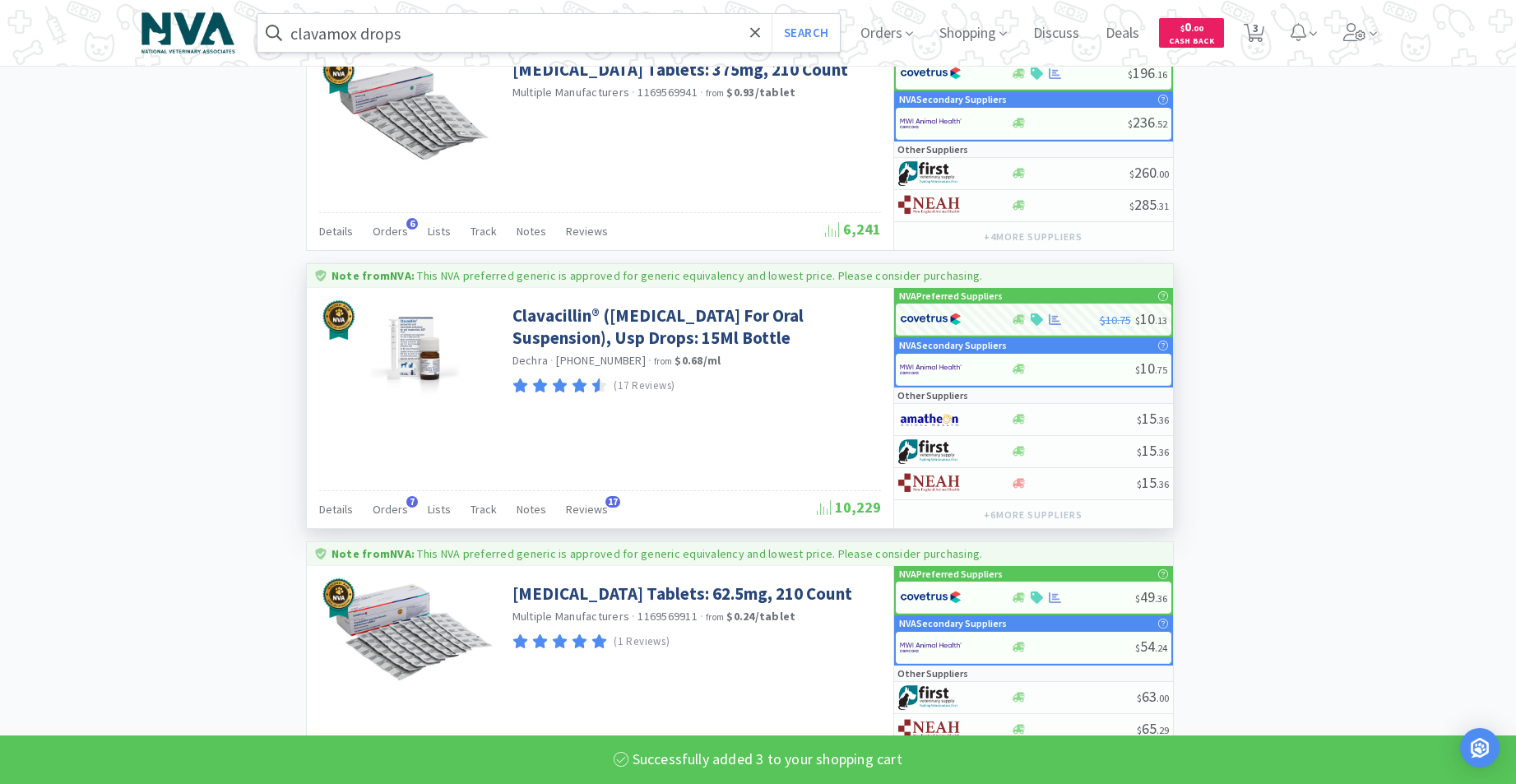
click at [482, 42] on input "clavamox drops" at bounding box center [549, 32] width 583 height 38
select select "3"
select select "2"
select select "1"
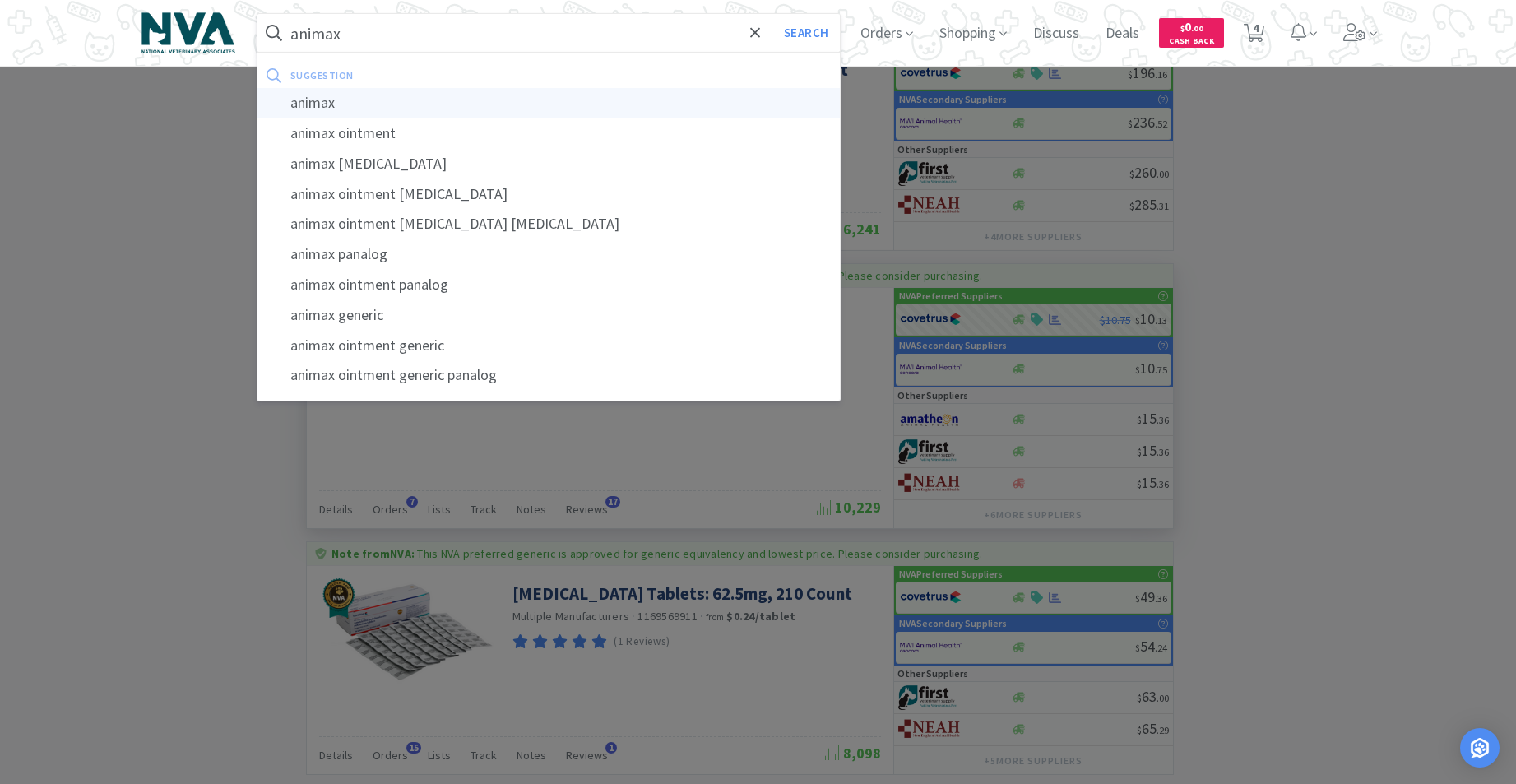
type input "animax"
click at [350, 104] on div "animax" at bounding box center [549, 104] width 583 height 31
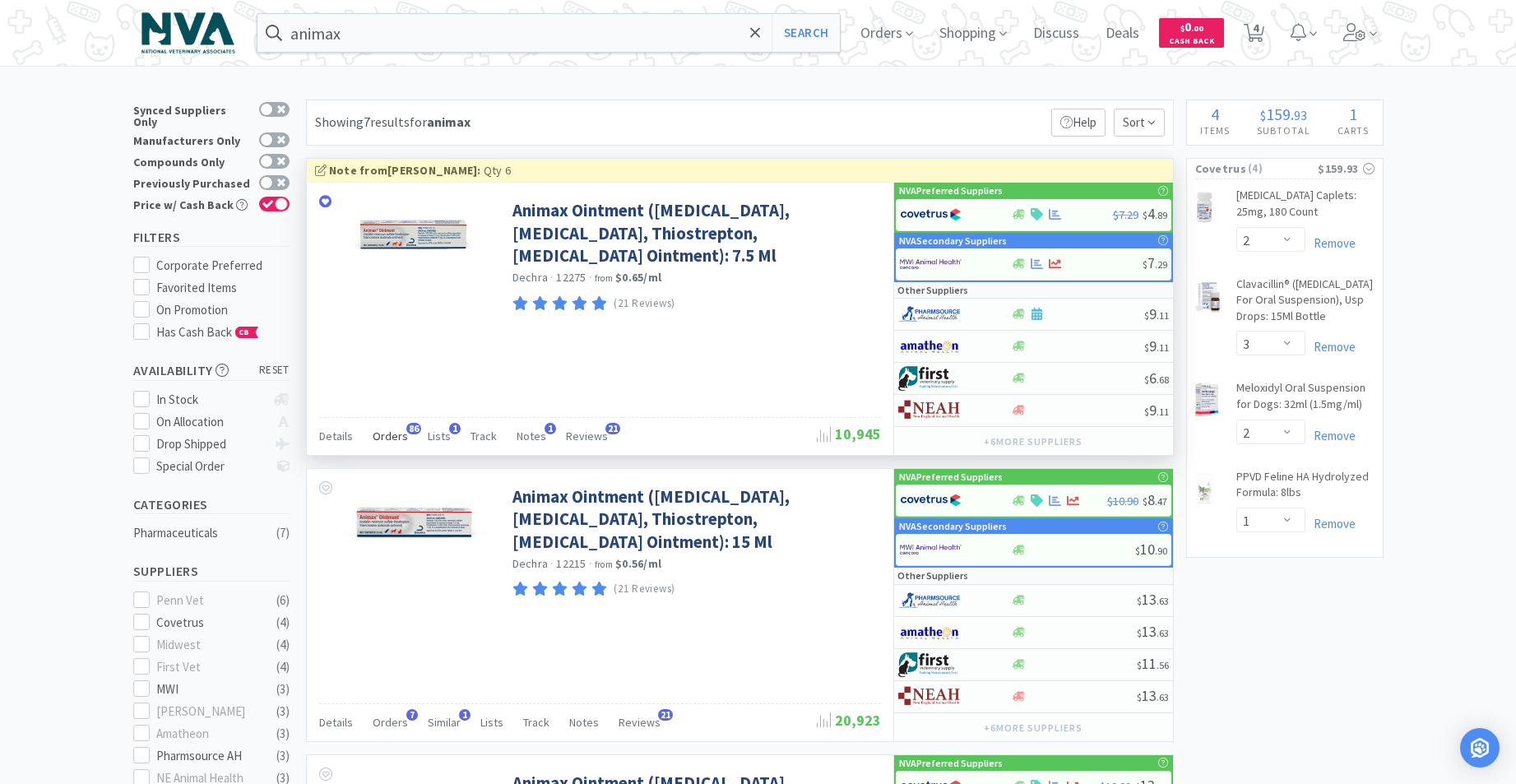
click at [385, 438] on span "Orders" at bounding box center [391, 435] width 36 height 14
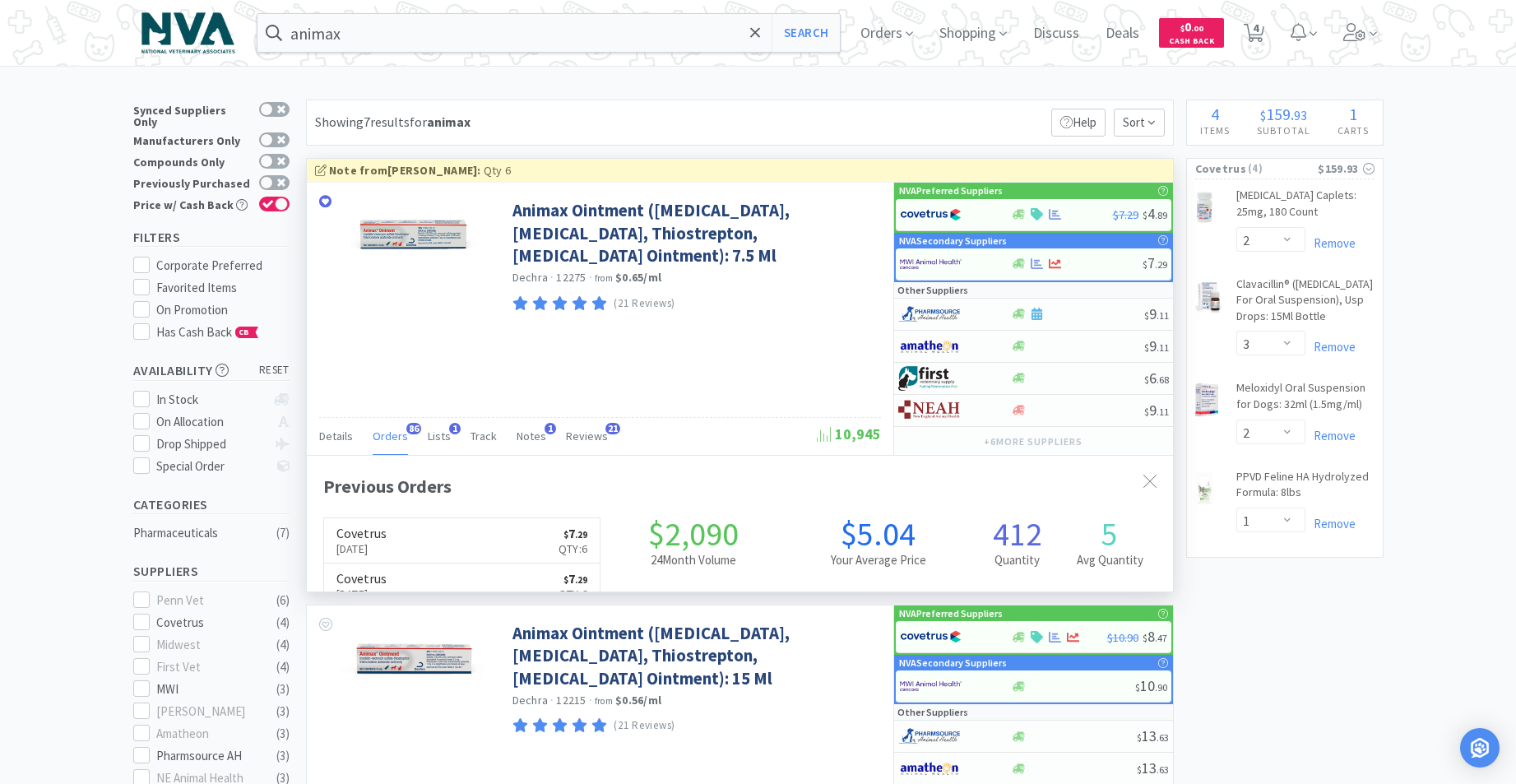
scroll to position [441, 867]
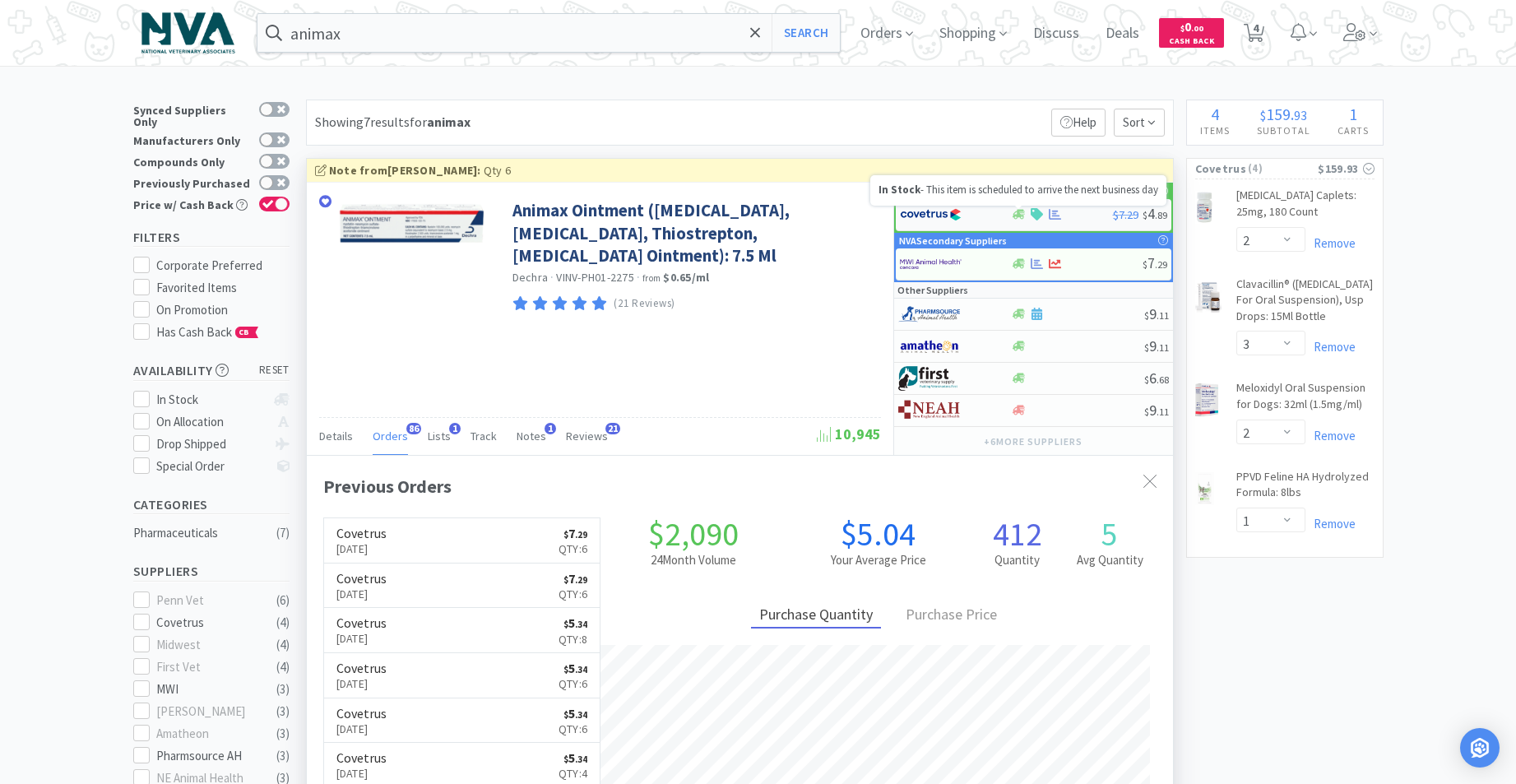
click at [1023, 218] on icon at bounding box center [1019, 215] width 13 height 10
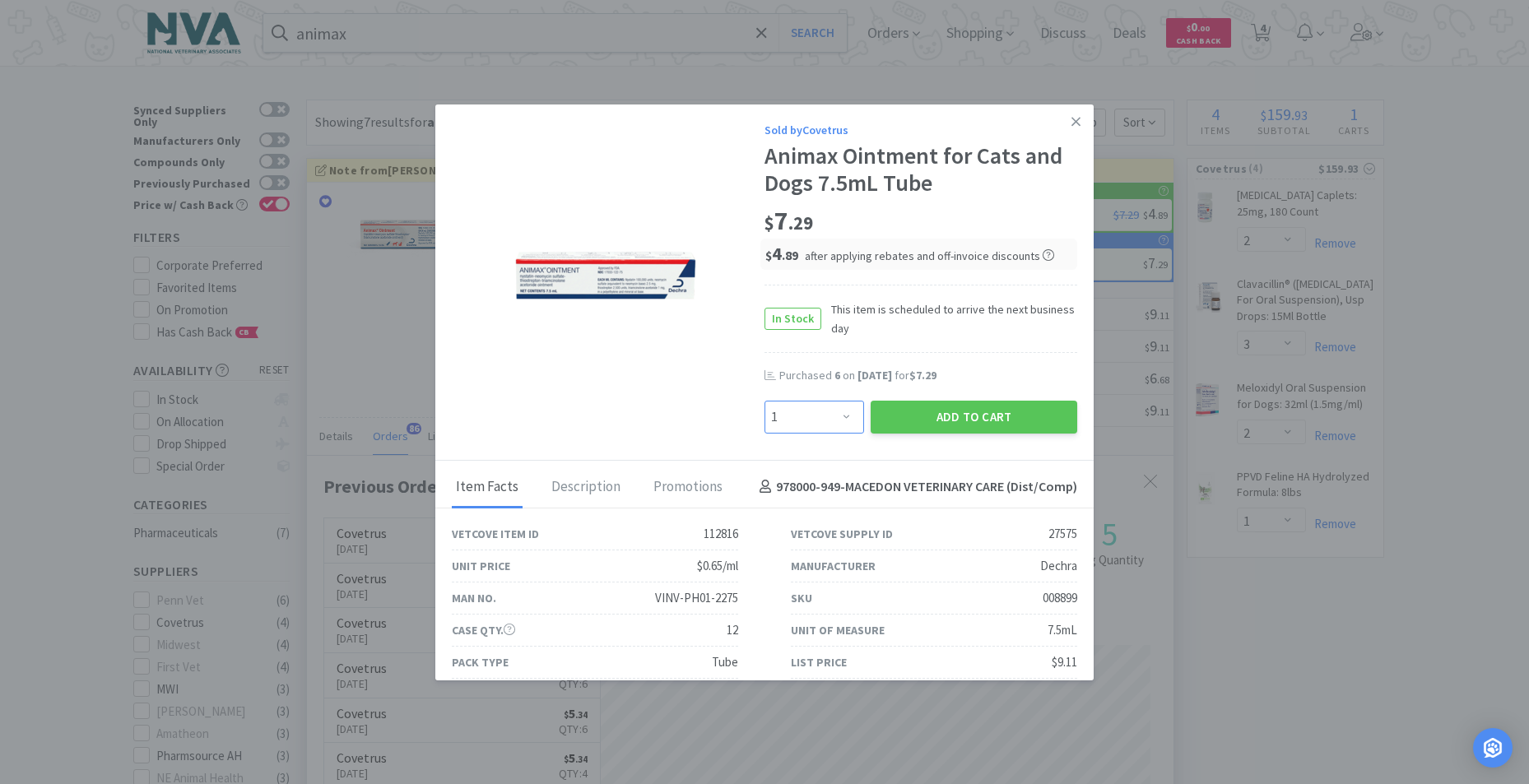
click at [839, 416] on select "Enter Quantity 1 2 3 4 5 6 7 8 9 10 11 12 13 14 15 16 17 18 19 20 Enter Quantity" at bounding box center [813, 417] width 99 height 33
select select "6"
click at [764, 401] on select "Enter Quantity 1 2 3 4 5 6 7 8 9 10 11 12 13 14 15 16 17 18 19 20 Enter Quantity" at bounding box center [813, 417] width 99 height 33
click at [920, 412] on button "Add to Cart" at bounding box center [973, 417] width 207 height 33
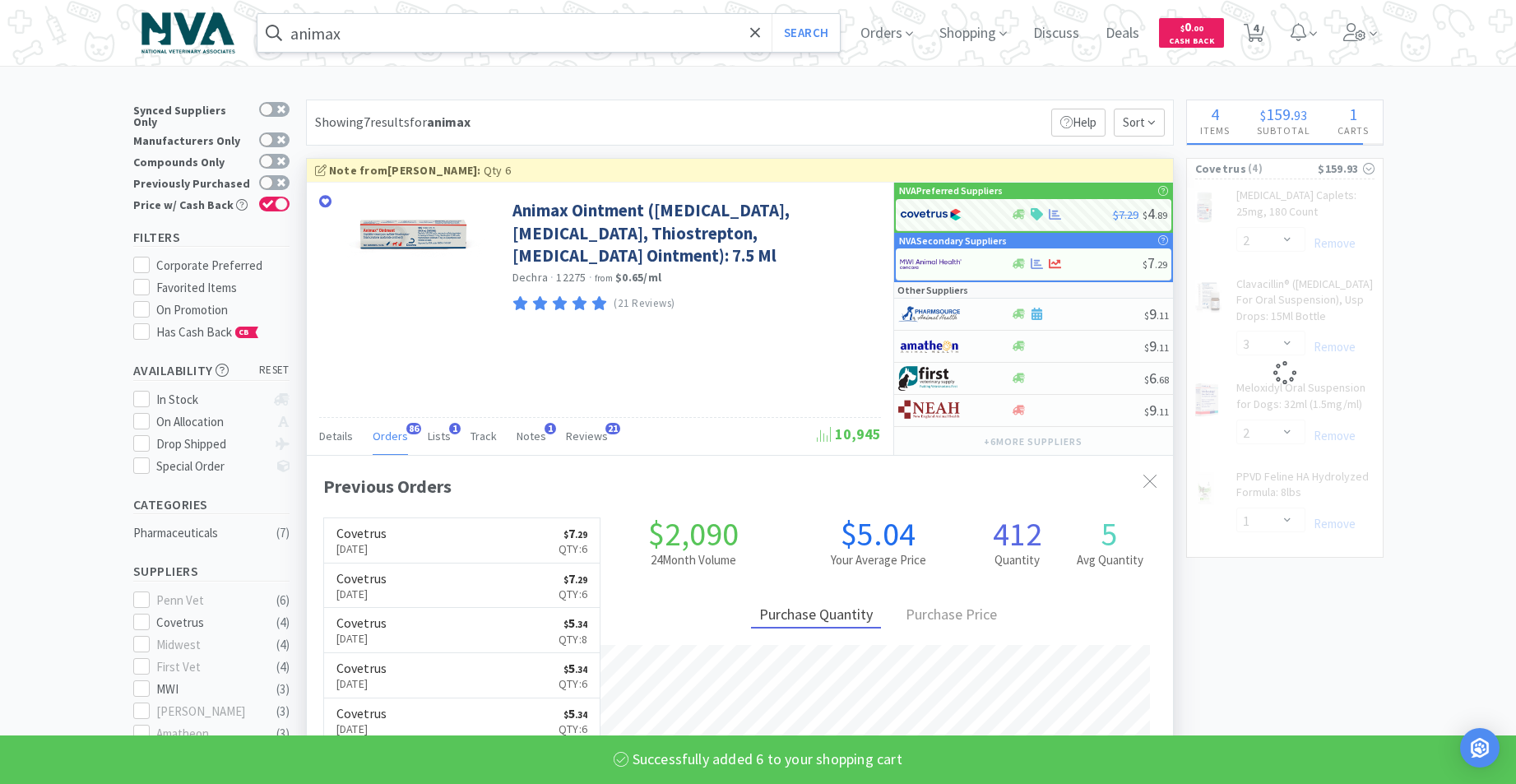
click at [693, 31] on input "animax" at bounding box center [549, 32] width 583 height 38
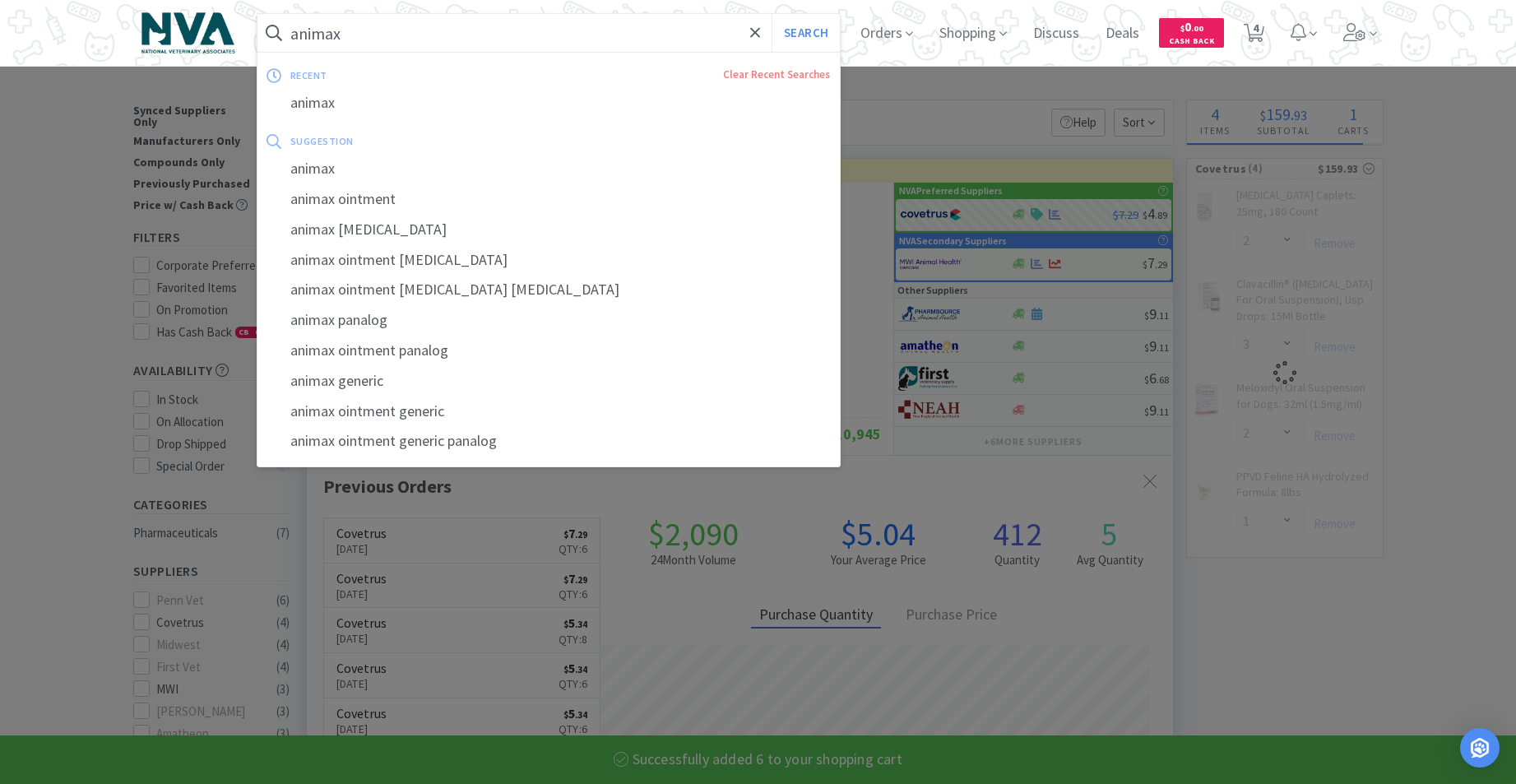
select select "6"
select select "2"
select select "3"
select select "2"
select select "1"
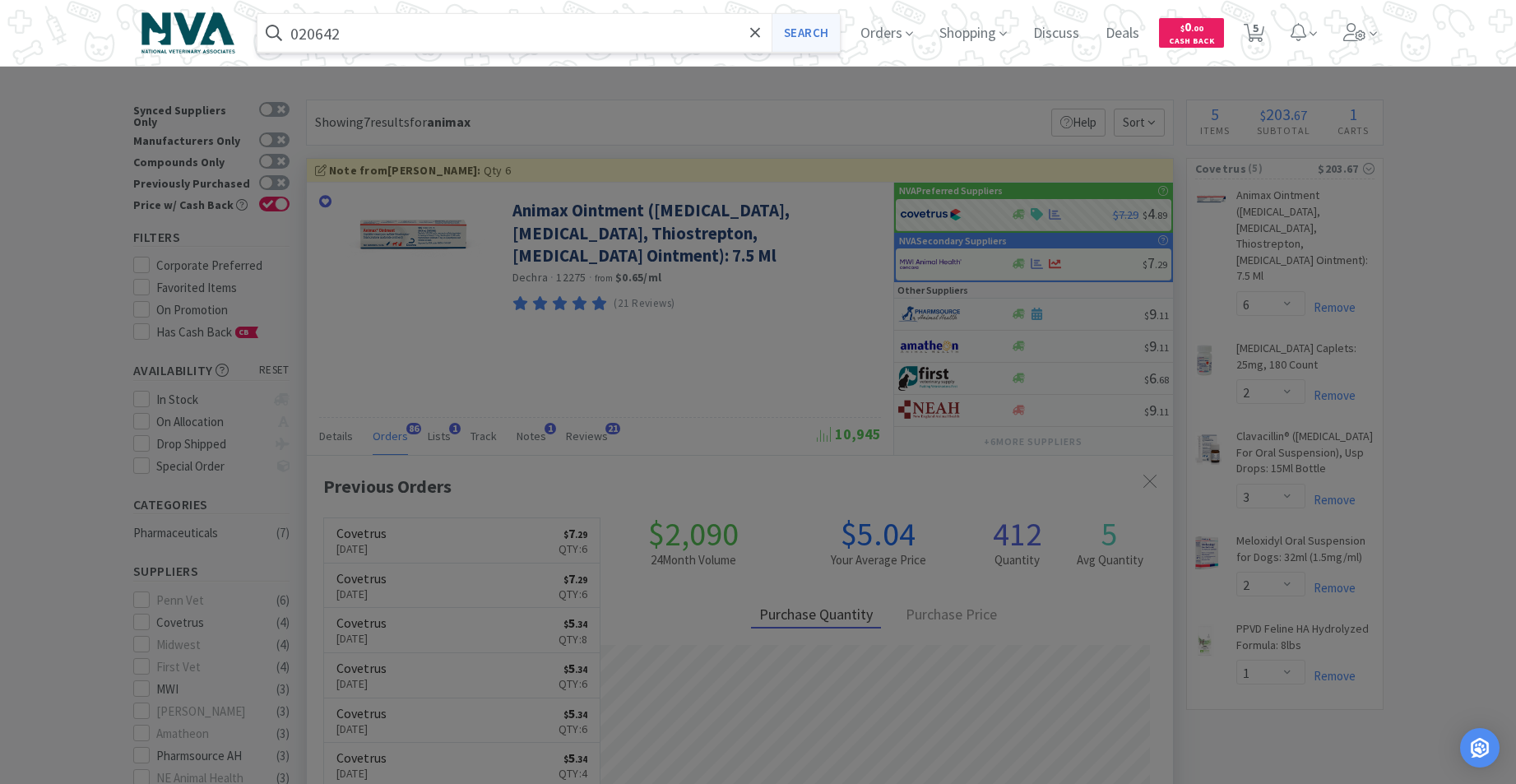
type input "020642"
click at [817, 35] on button "Search" at bounding box center [806, 32] width 68 height 38
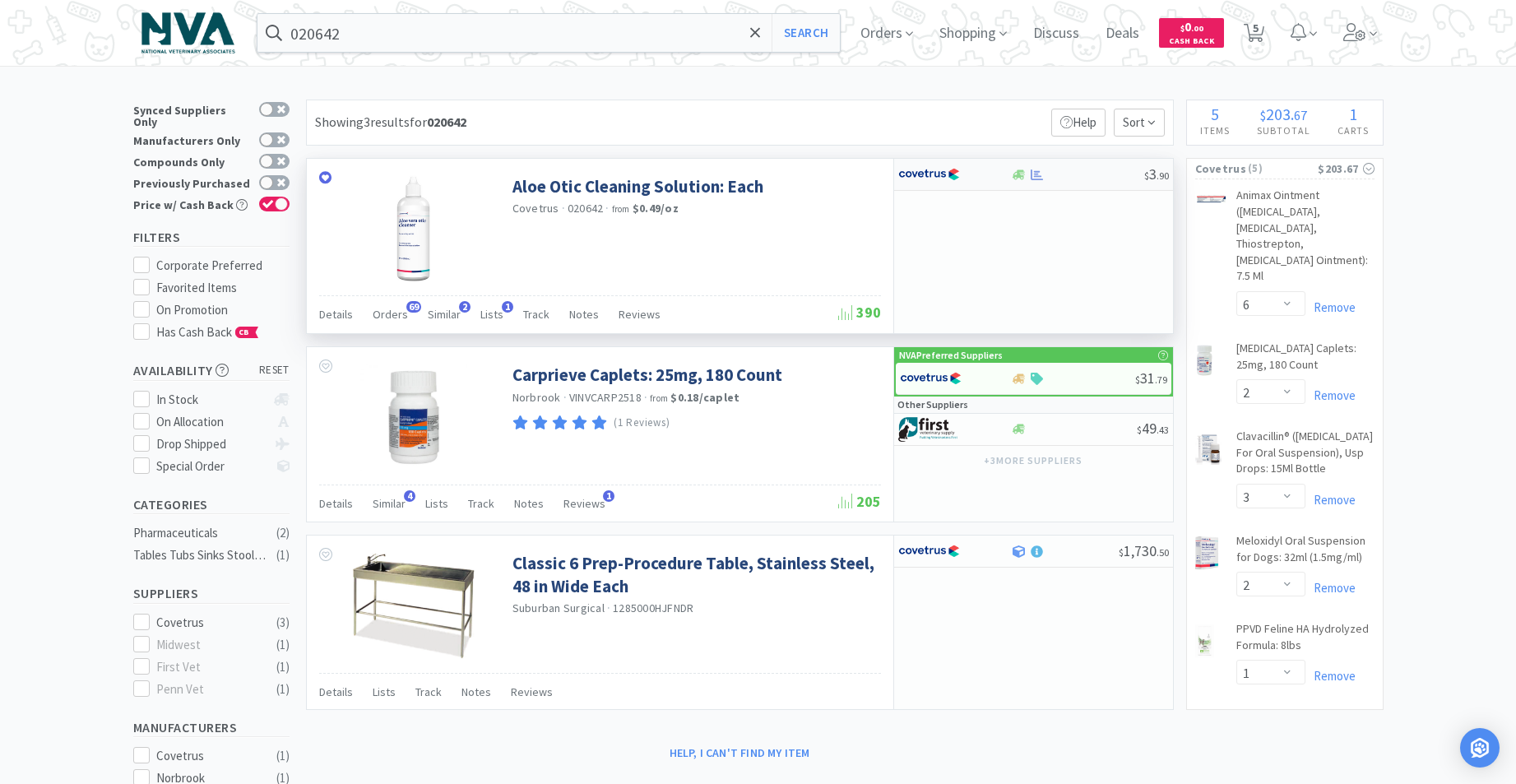
click at [1027, 179] on div at bounding box center [1019, 174] width 16 height 13
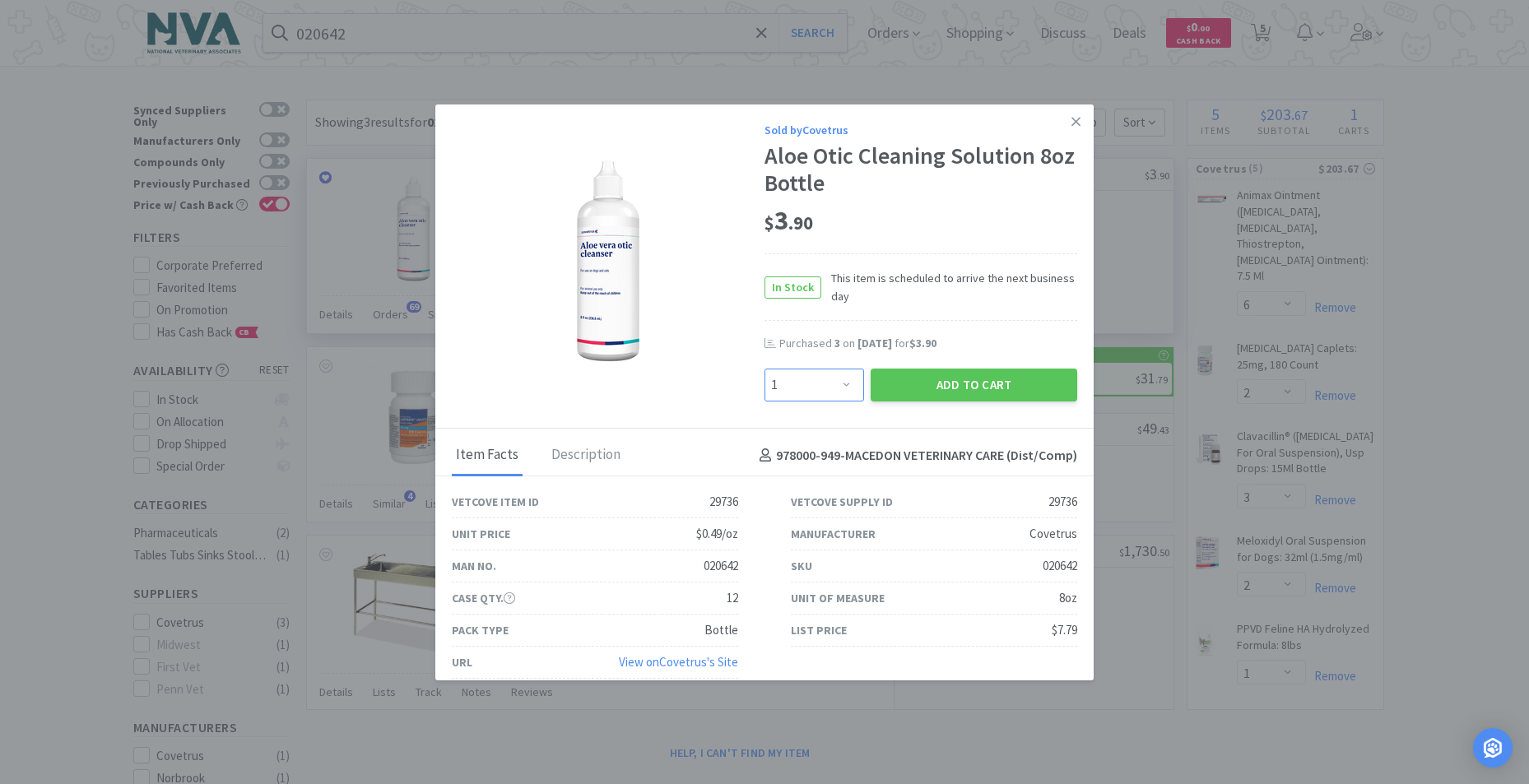
click at [838, 382] on select "Enter Quantity 1 2 3 4 5 6 7 8 9 10 11 12 13 14 15 16 17 18 19 20 Enter Quantity" at bounding box center [813, 385] width 99 height 33
select select "3"
click at [764, 369] on select "Enter Quantity 1 2 3 4 5 6 7 8 9 10 11 12 13 14 15 16 17 18 19 20 Enter Quantity" at bounding box center [813, 385] width 99 height 33
click at [924, 389] on button "Add to Cart" at bounding box center [973, 385] width 207 height 33
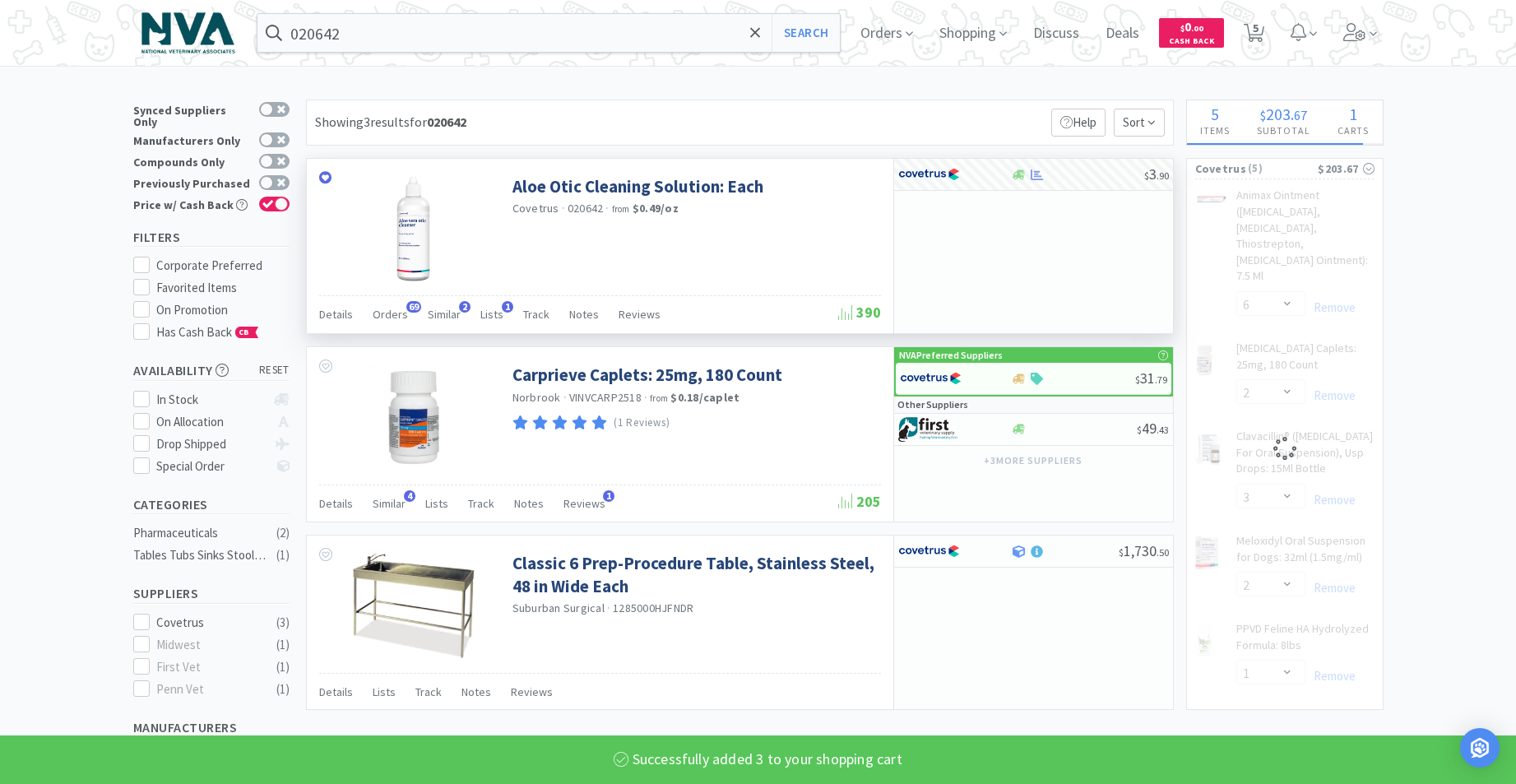
select select "3"
select select "6"
select select "2"
select select "3"
select select "2"
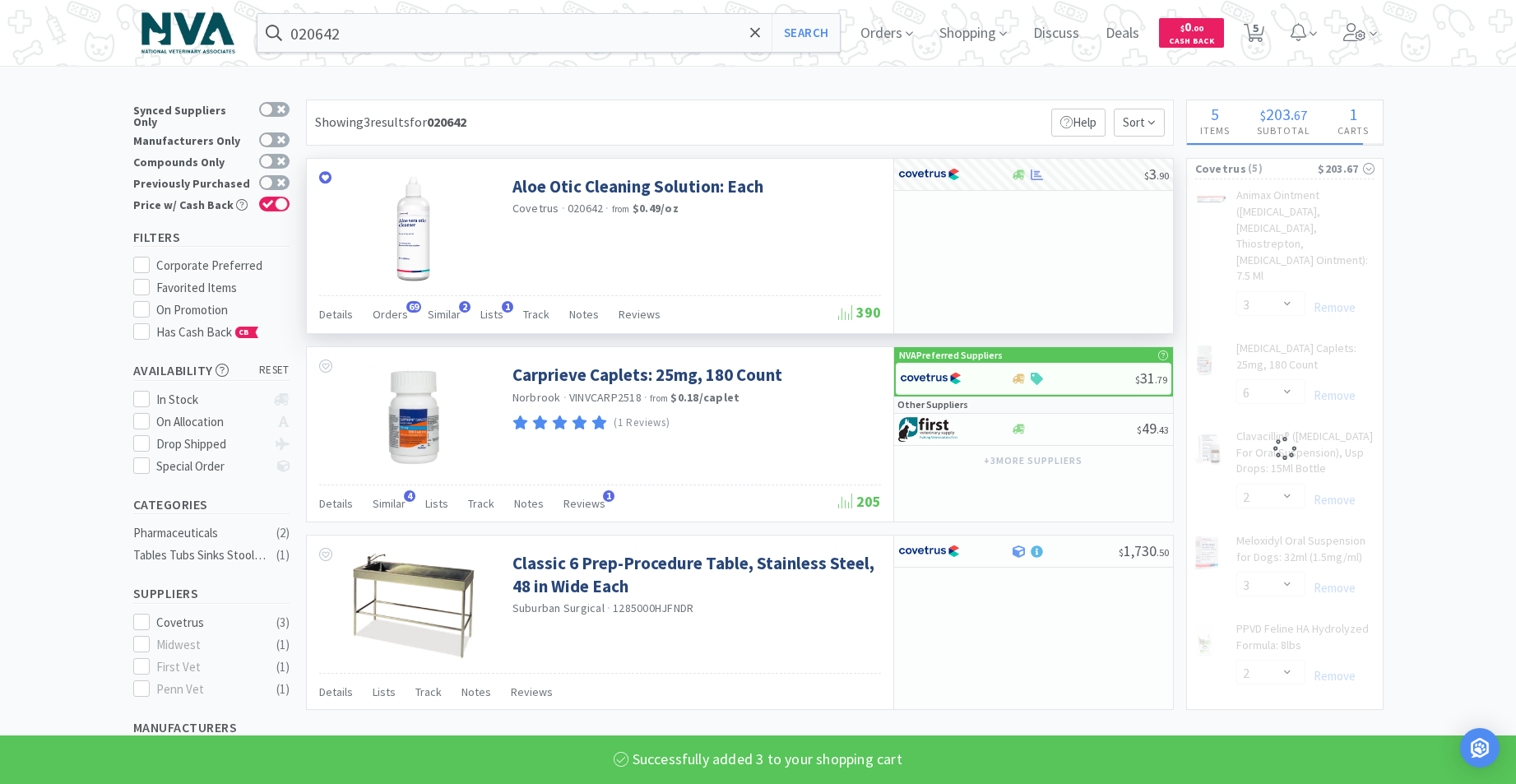
select select "1"
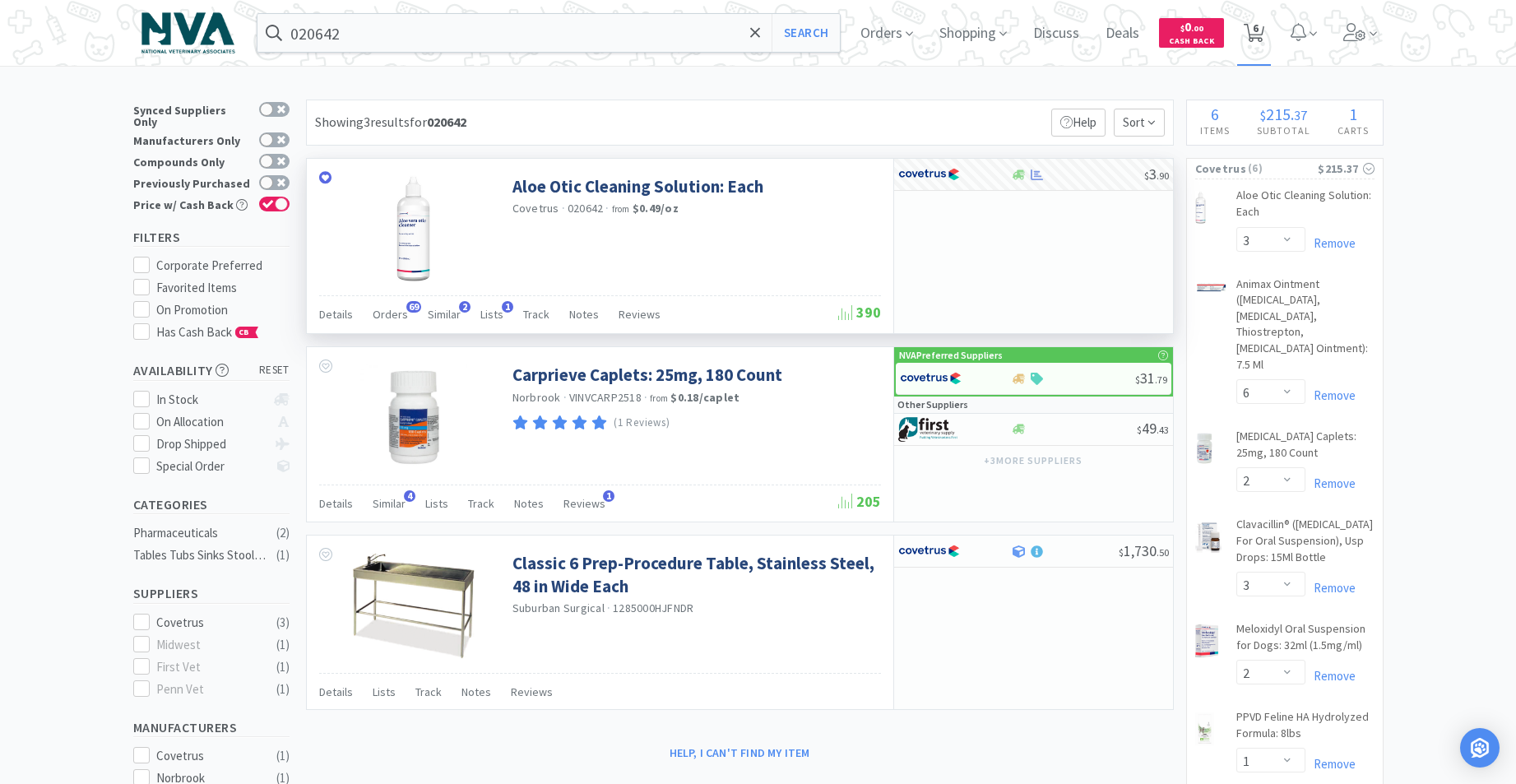
click at [1259, 29] on span "6" at bounding box center [1256, 27] width 6 height 65
select select "3"
select select "6"
select select "2"
select select "3"
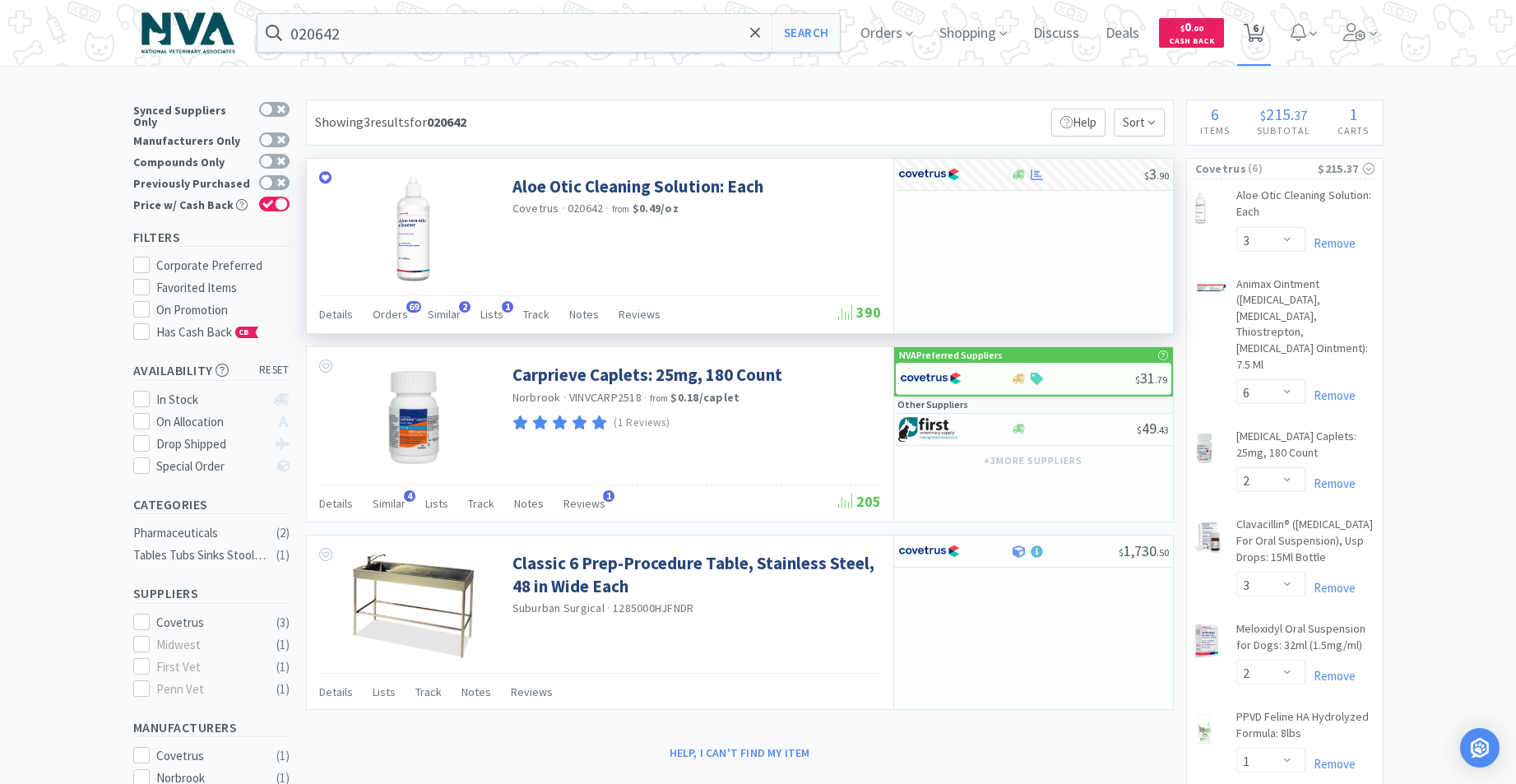
select select "2"
select select "1"
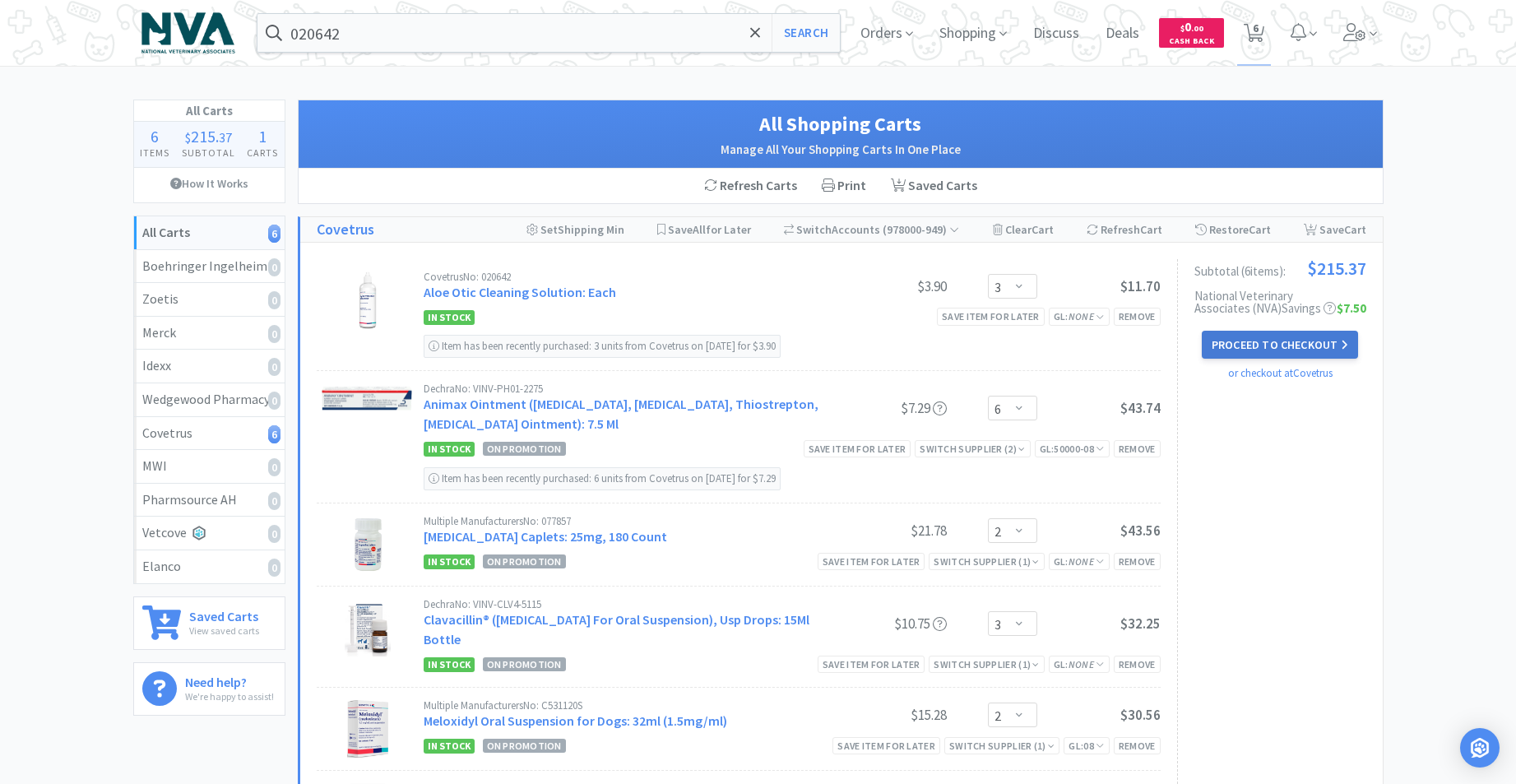
click at [1230, 341] on button "Proceed to Checkout" at bounding box center [1281, 344] width 156 height 28
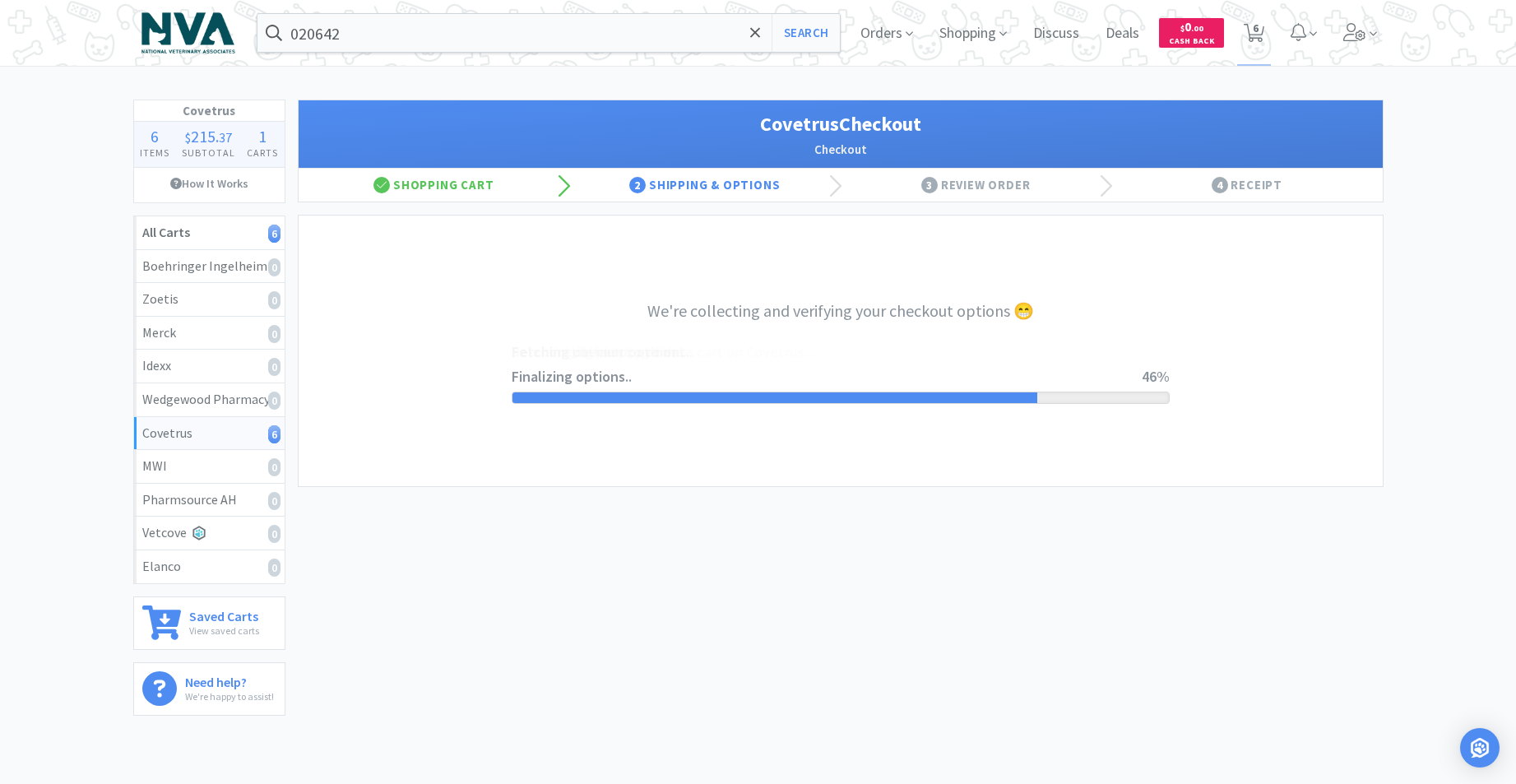
select select "ACCOUNT"
select select "cvt-standard-net"
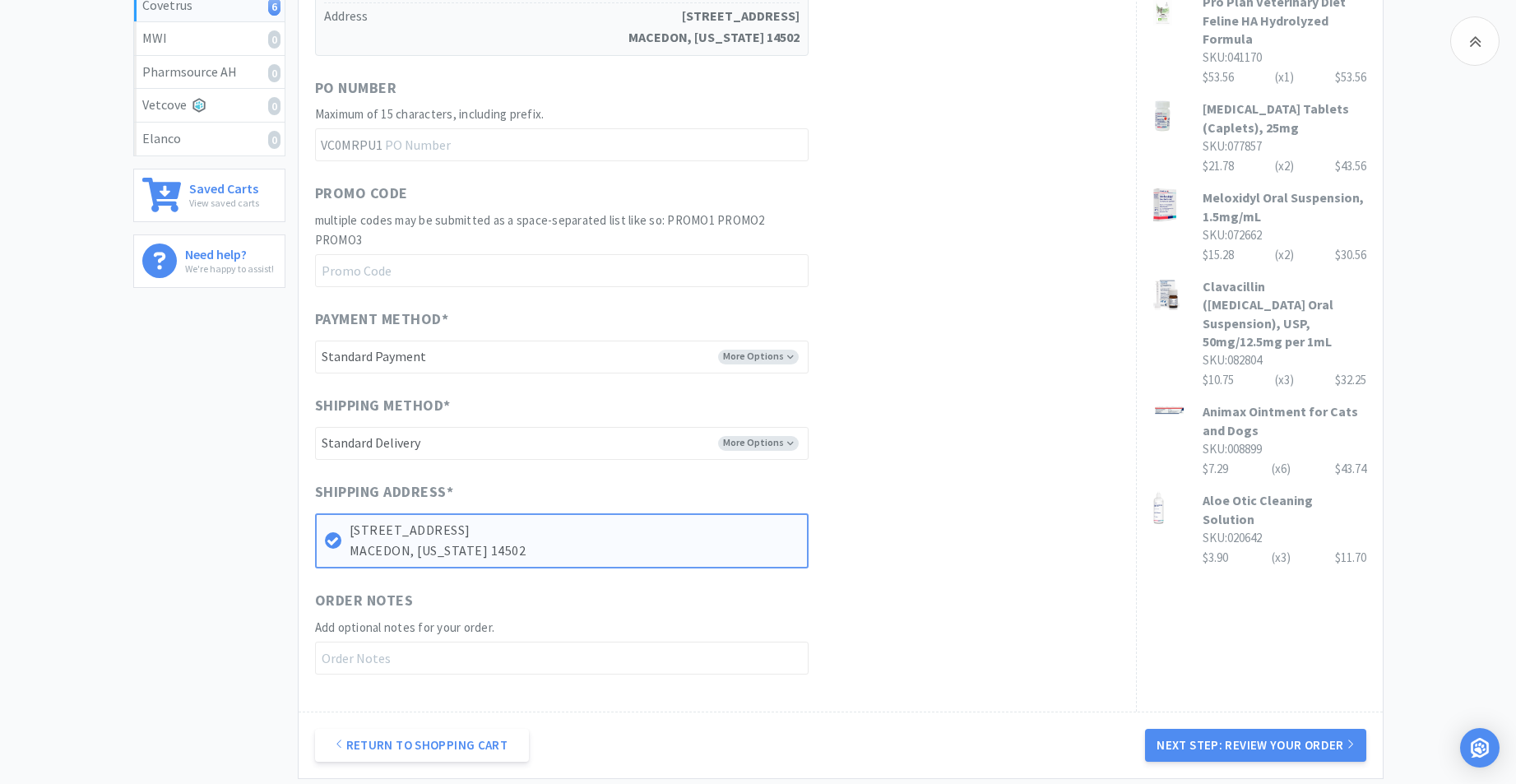
scroll to position [591, 0]
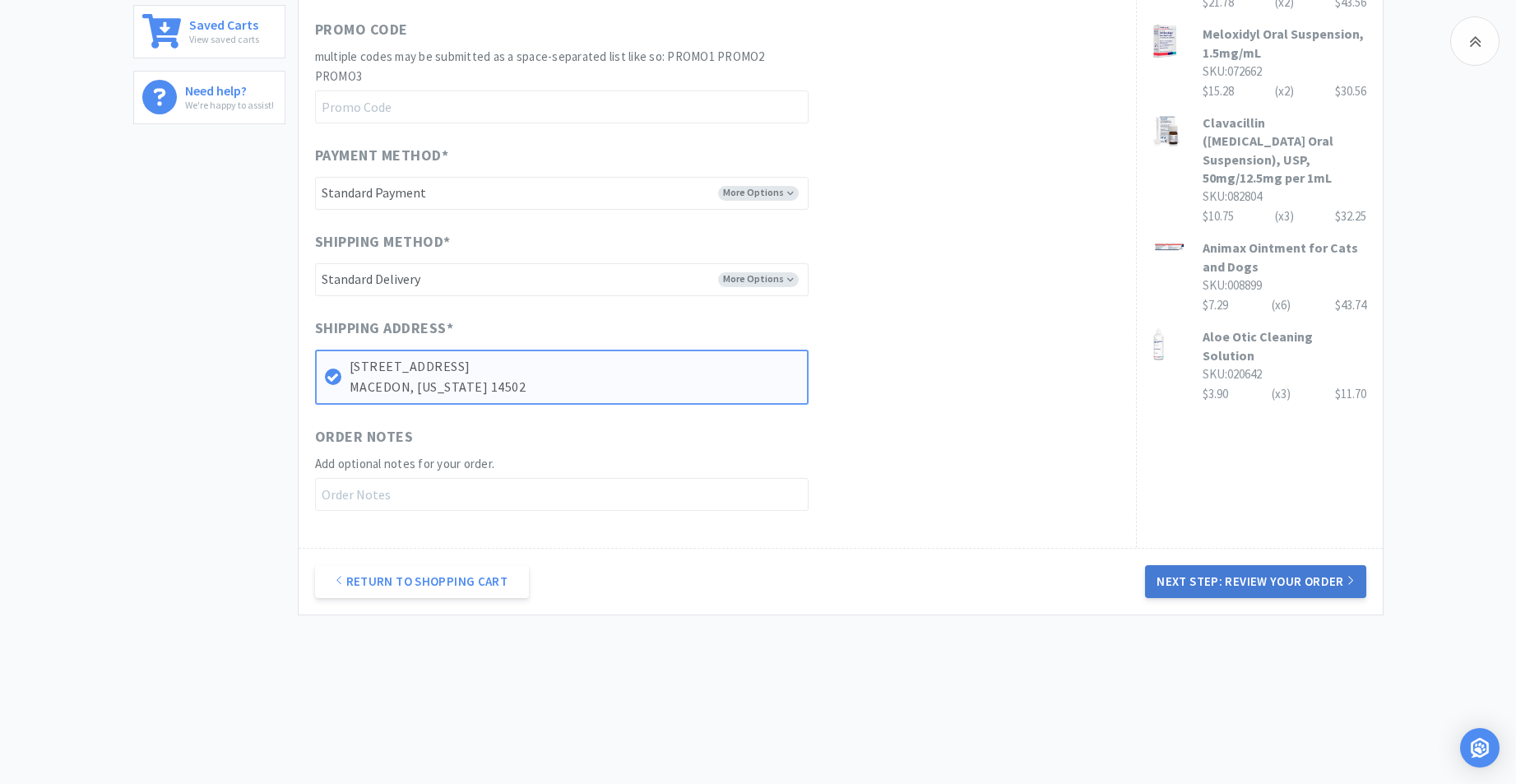
click at [1256, 578] on button "Next Step: Review Your Order" at bounding box center [1255, 581] width 220 height 33
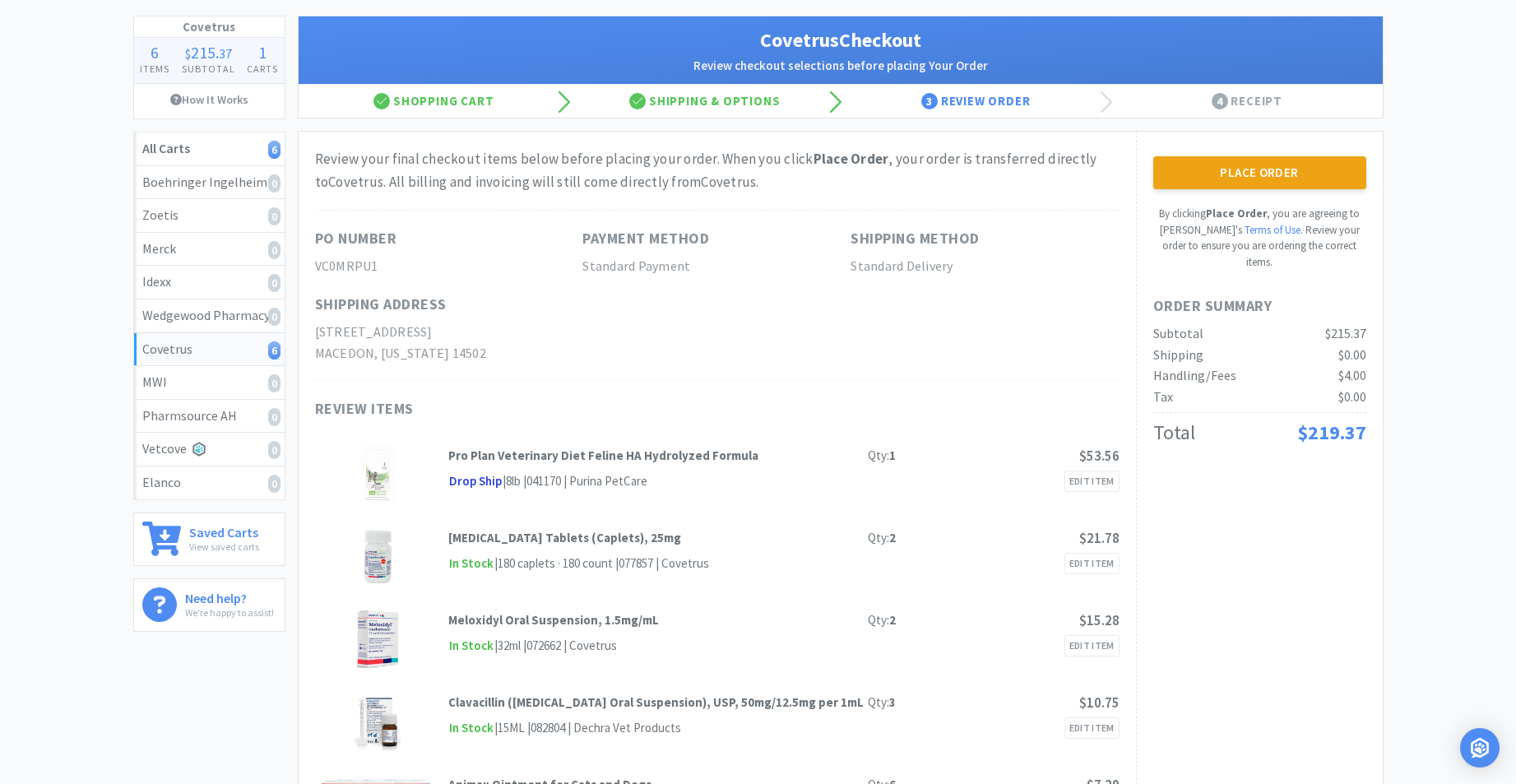
scroll to position [0, 0]
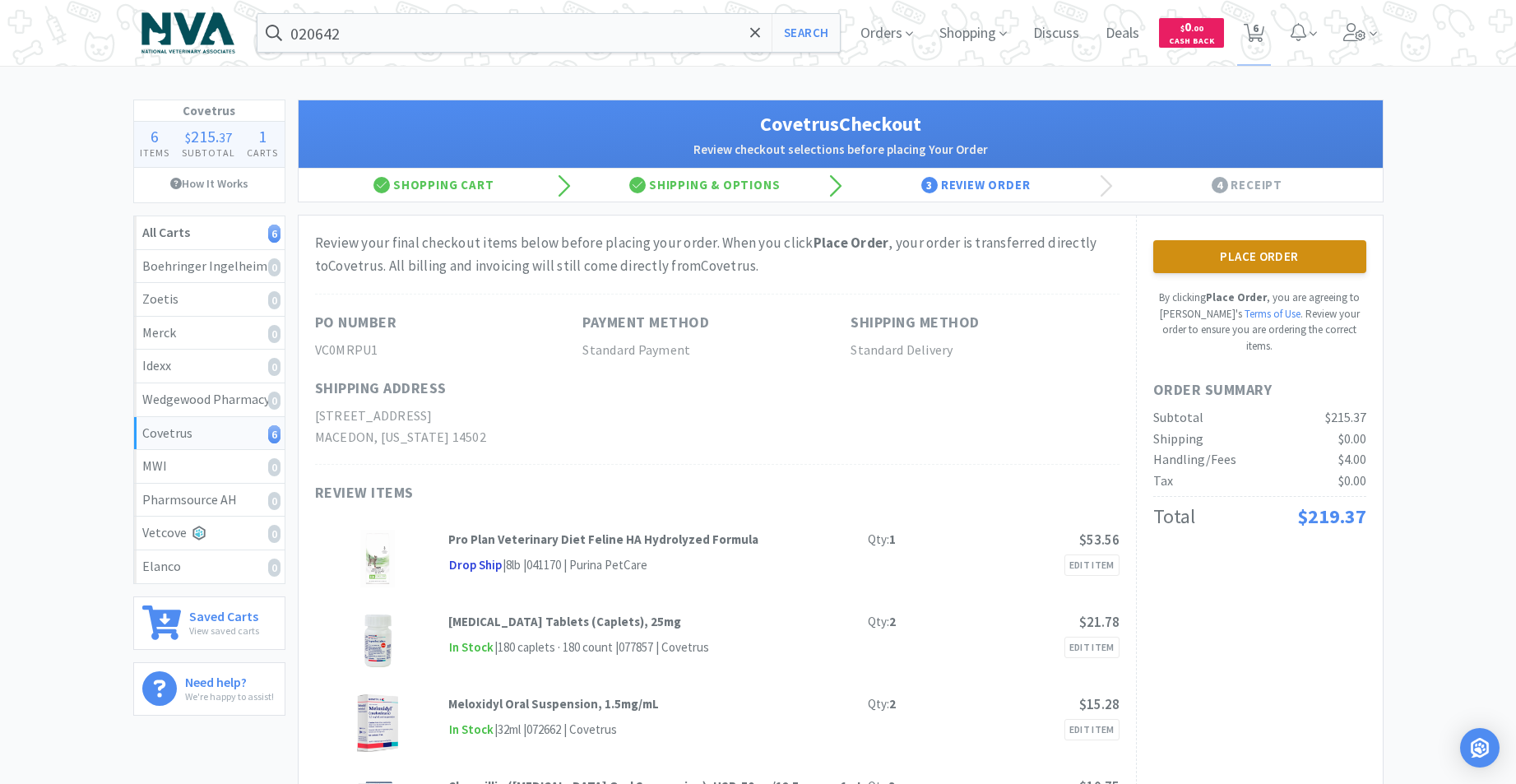
click at [1277, 260] on button "Place Order" at bounding box center [1259, 257] width 213 height 33
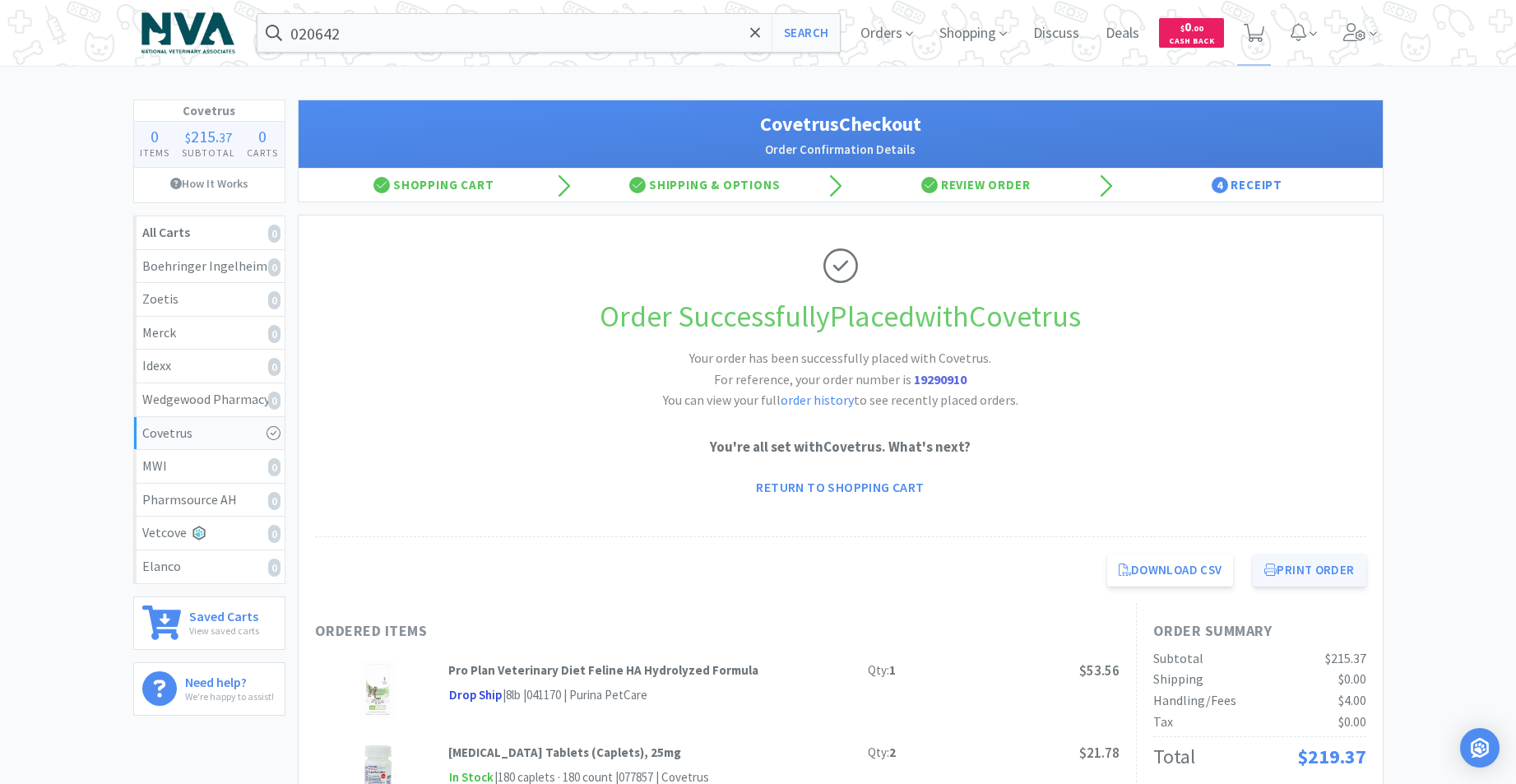
click at [1335, 582] on button "Print Order" at bounding box center [1310, 570] width 113 height 33
